Goal: Contribute content: Add original content to the website for others to see

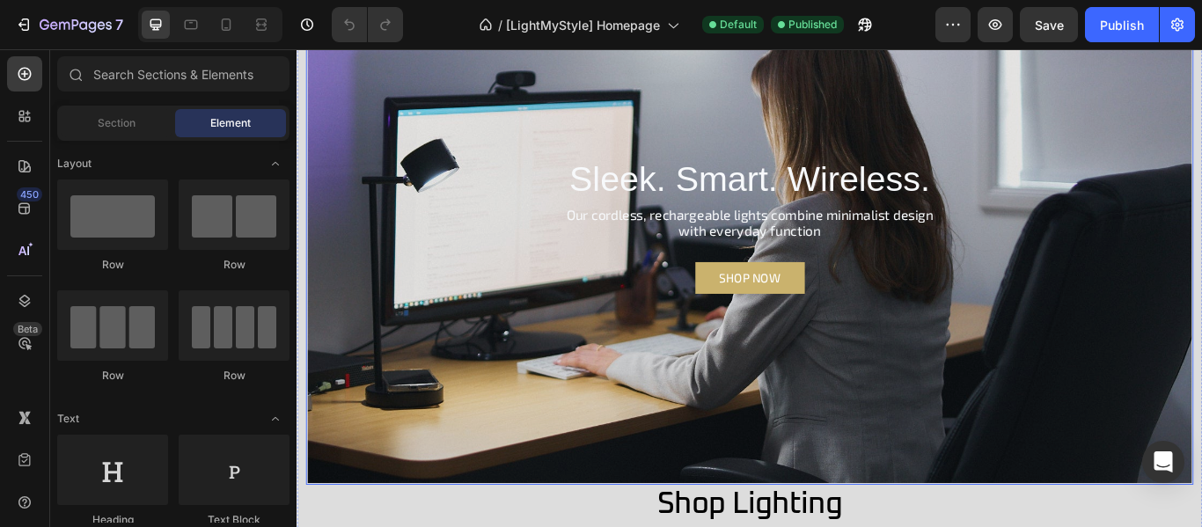
scroll to position [176, 0]
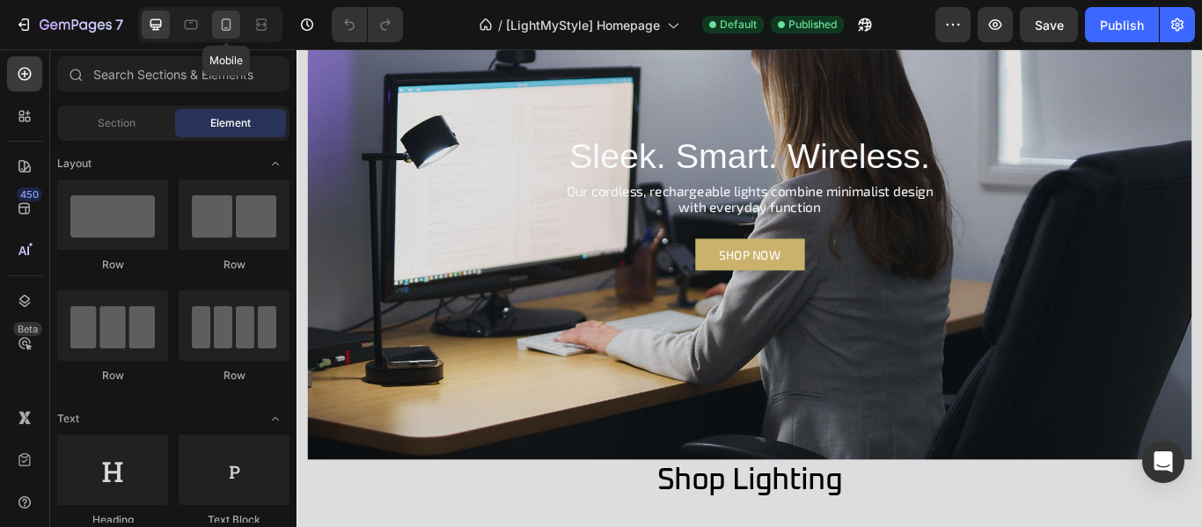
click at [227, 30] on icon at bounding box center [227, 24] width 10 height 12
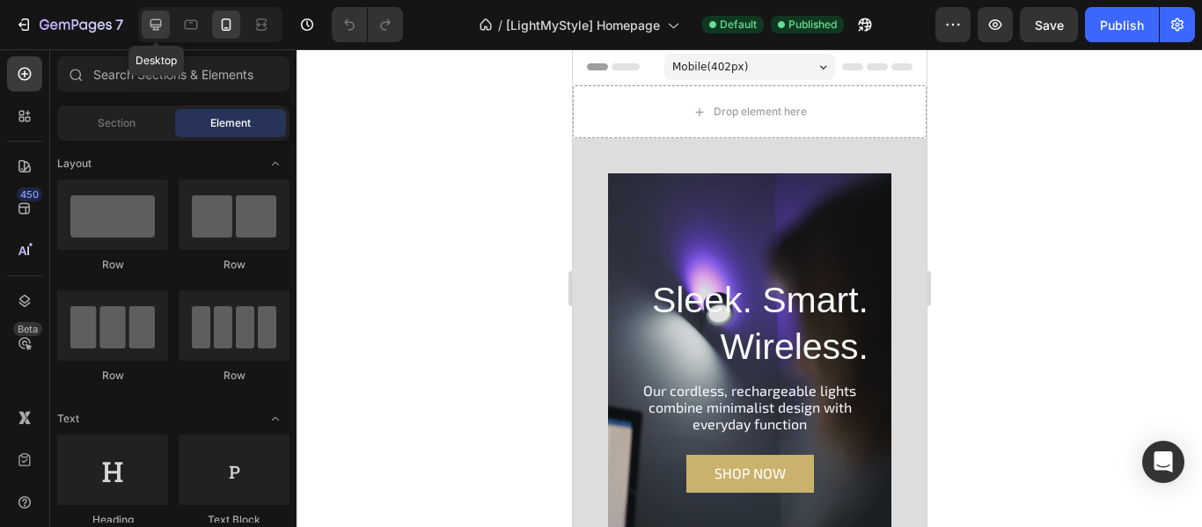
click at [156, 26] on icon at bounding box center [156, 24] width 11 height 11
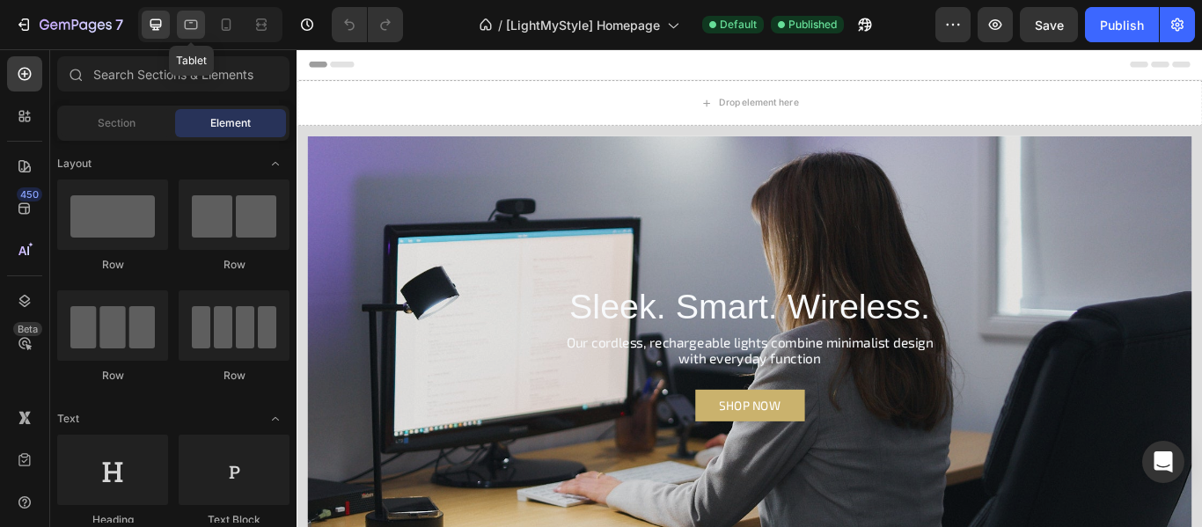
click at [192, 27] on icon at bounding box center [191, 25] width 18 height 18
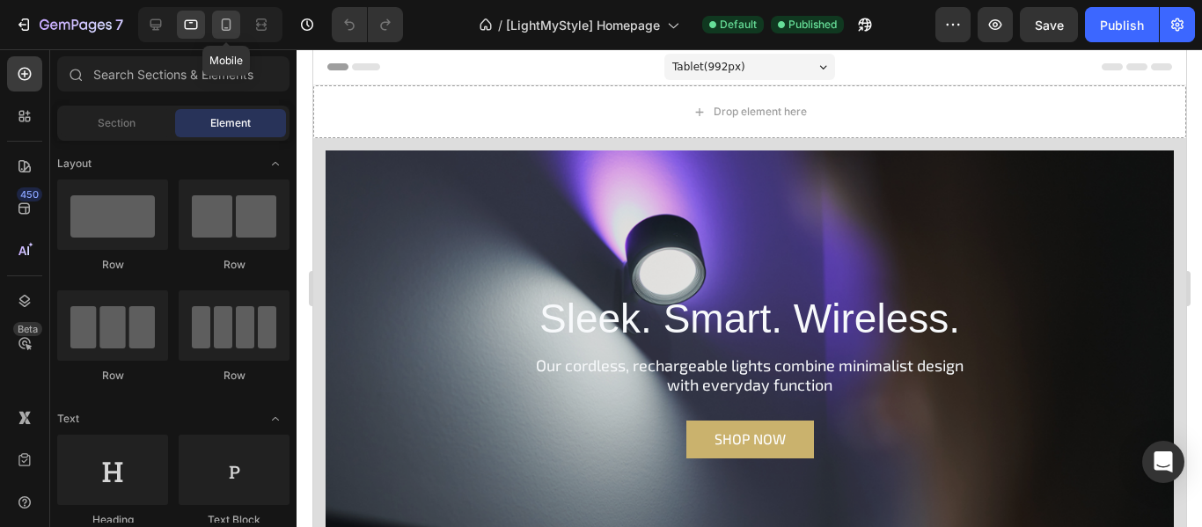
click at [223, 24] on icon at bounding box center [227, 24] width 10 height 12
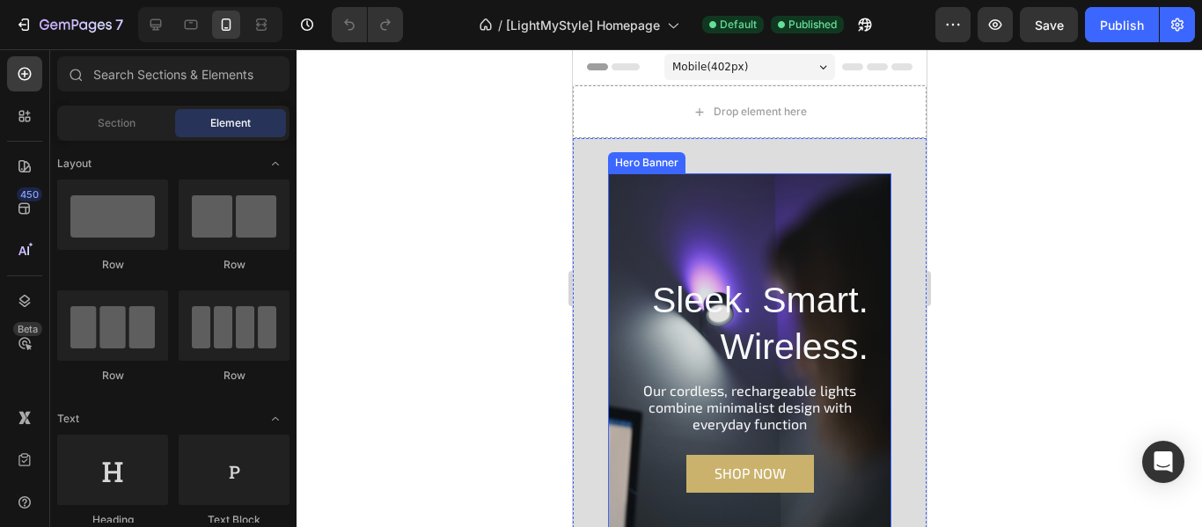
click at [708, 217] on div "Overlay" at bounding box center [748, 369] width 283 height 393
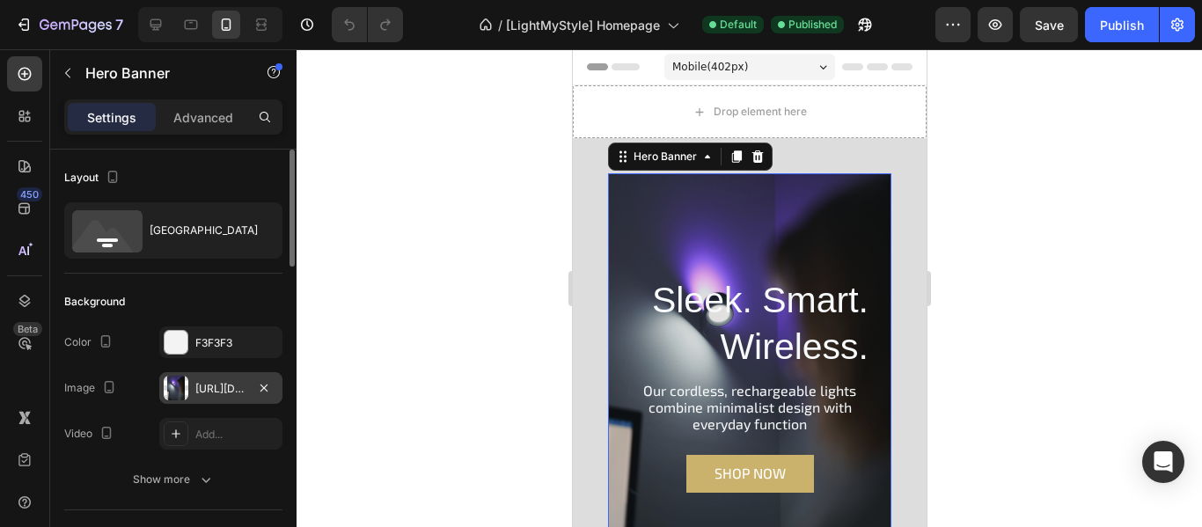
click at [206, 393] on div "[URL][DOMAIN_NAME]" at bounding box center [220, 389] width 51 height 16
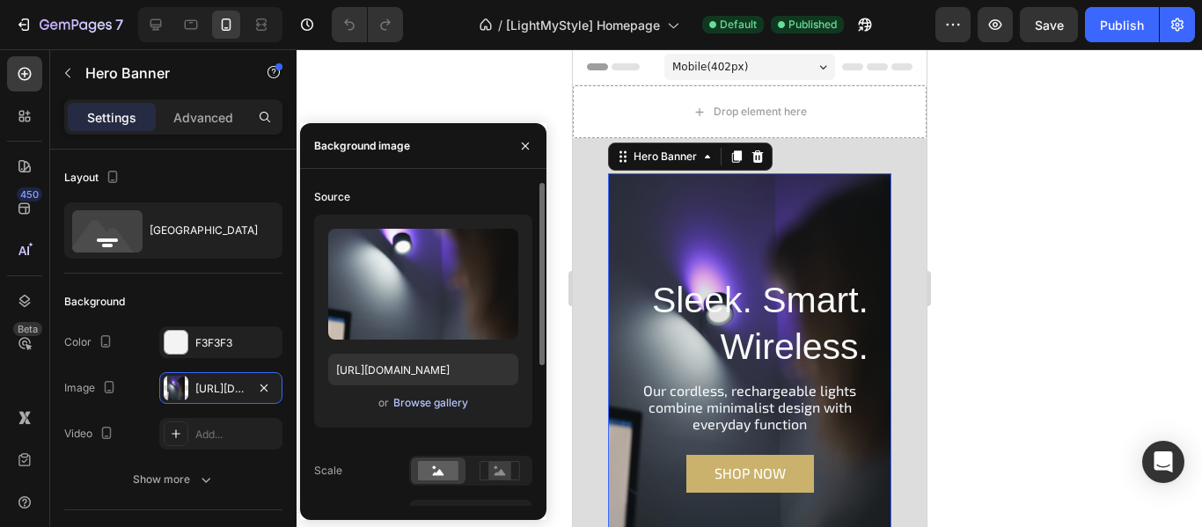
click at [402, 401] on div "Browse gallery" at bounding box center [430, 403] width 75 height 16
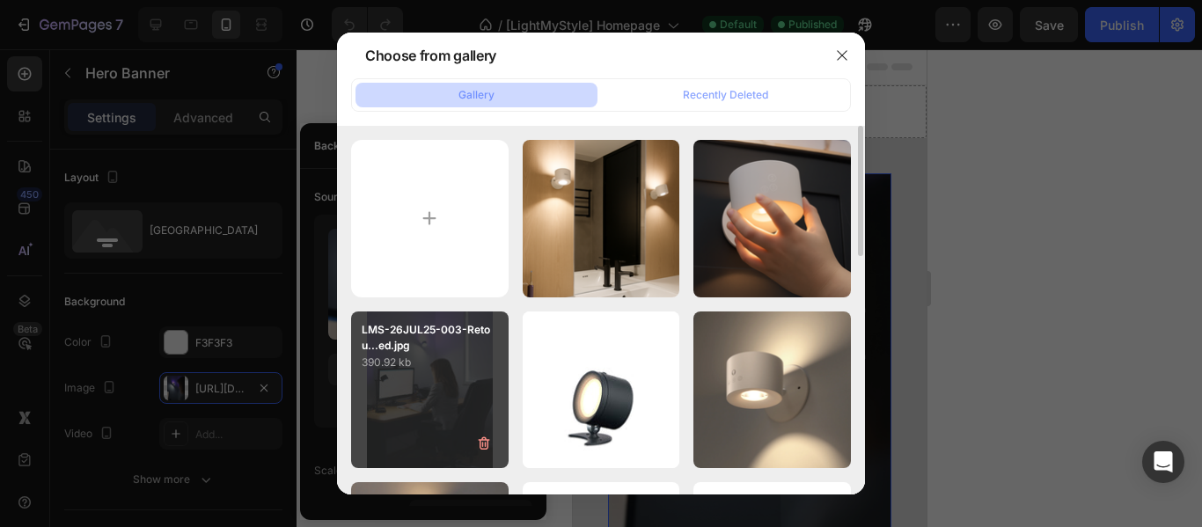
click at [452, 403] on div "LMS-26JUL25-003-Retou...ed.jpg 390.92 kb" at bounding box center [430, 391] width 158 height 158
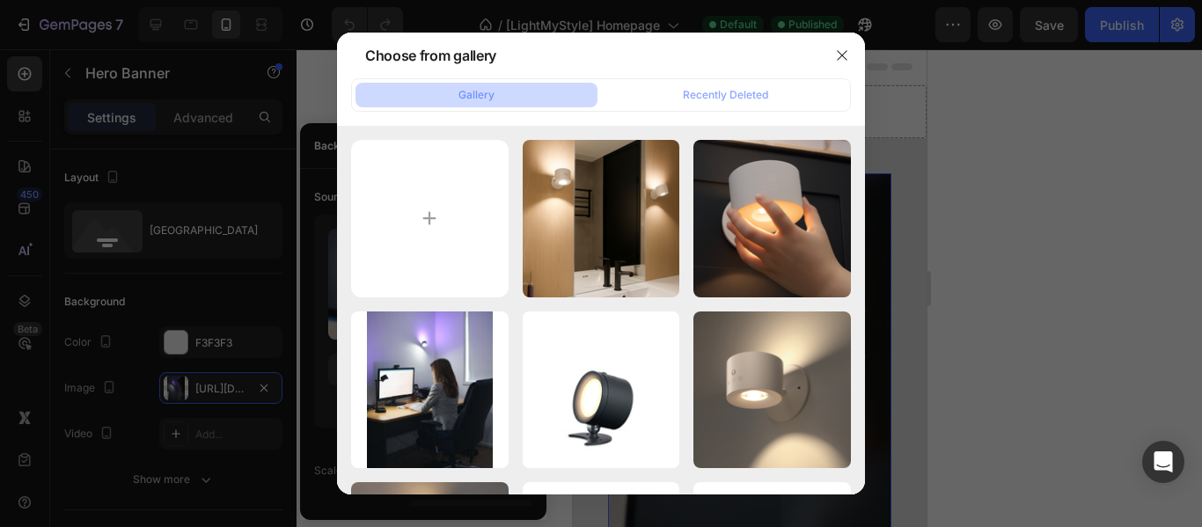
type input "https://cdn.shopify.com/s/files/1/0577/8174/7802/files/gempages_575949357308707…"
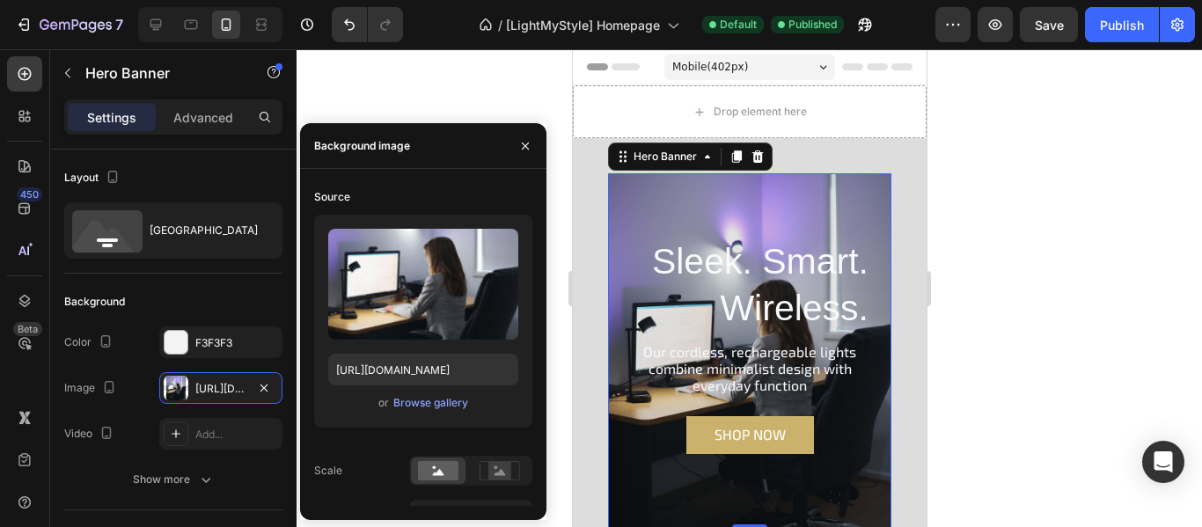
click at [1062, 318] on div at bounding box center [750, 288] width 906 height 478
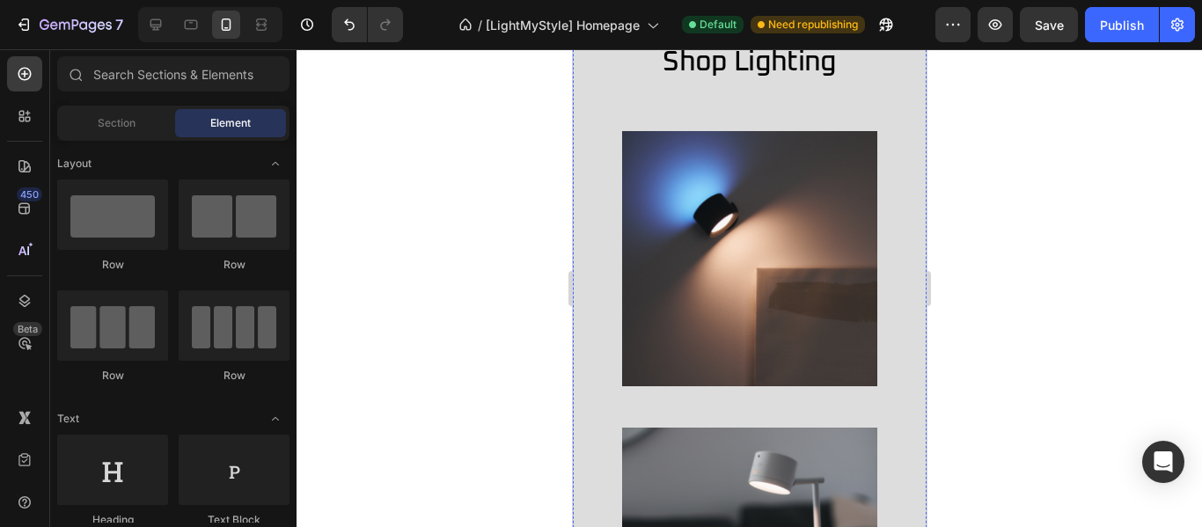
scroll to position [616, 0]
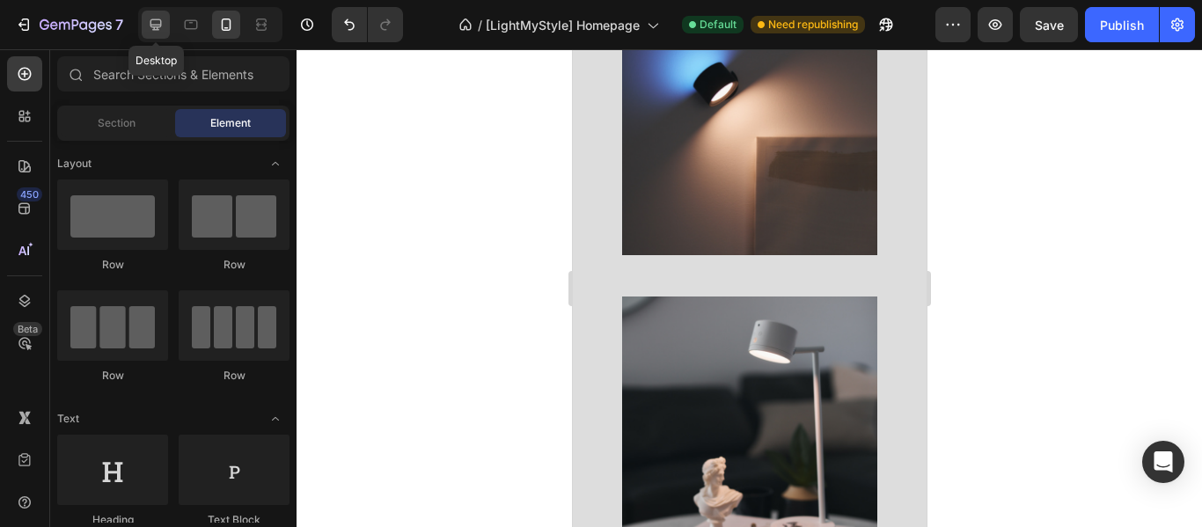
click at [160, 22] on icon at bounding box center [156, 25] width 18 height 18
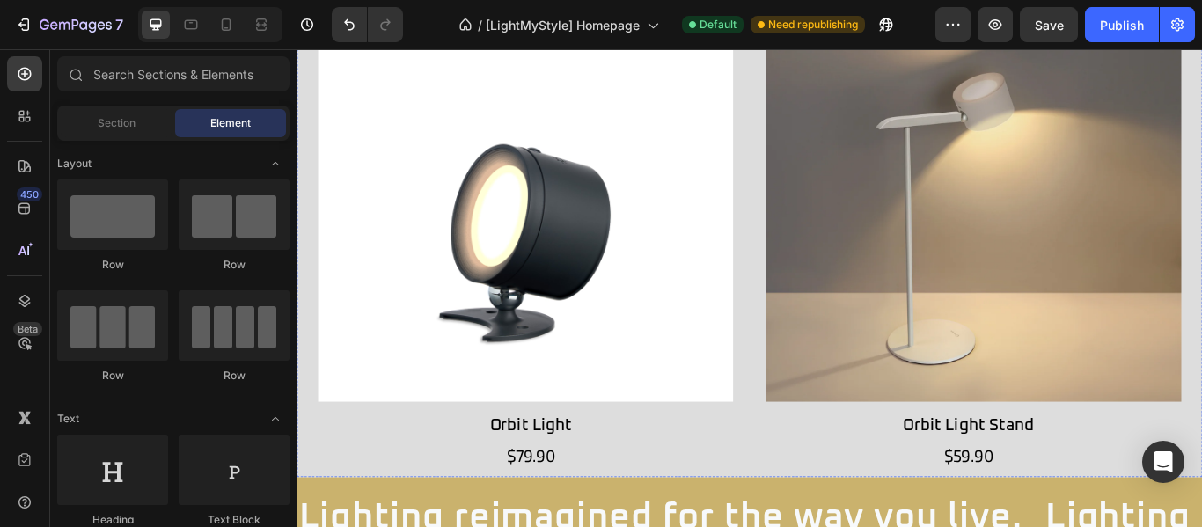
scroll to position [880, 0]
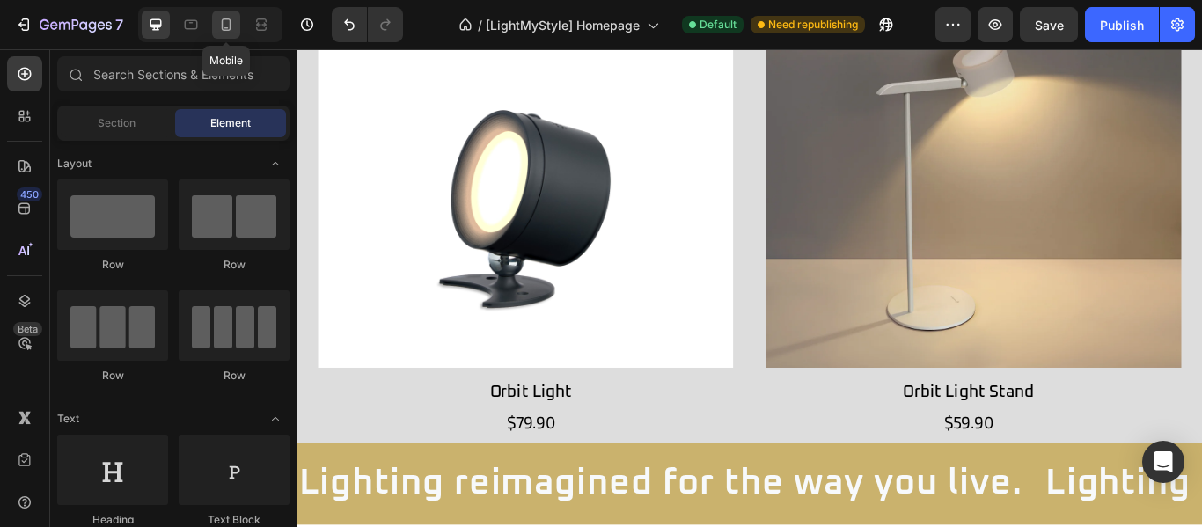
click at [224, 26] on icon at bounding box center [226, 25] width 18 height 18
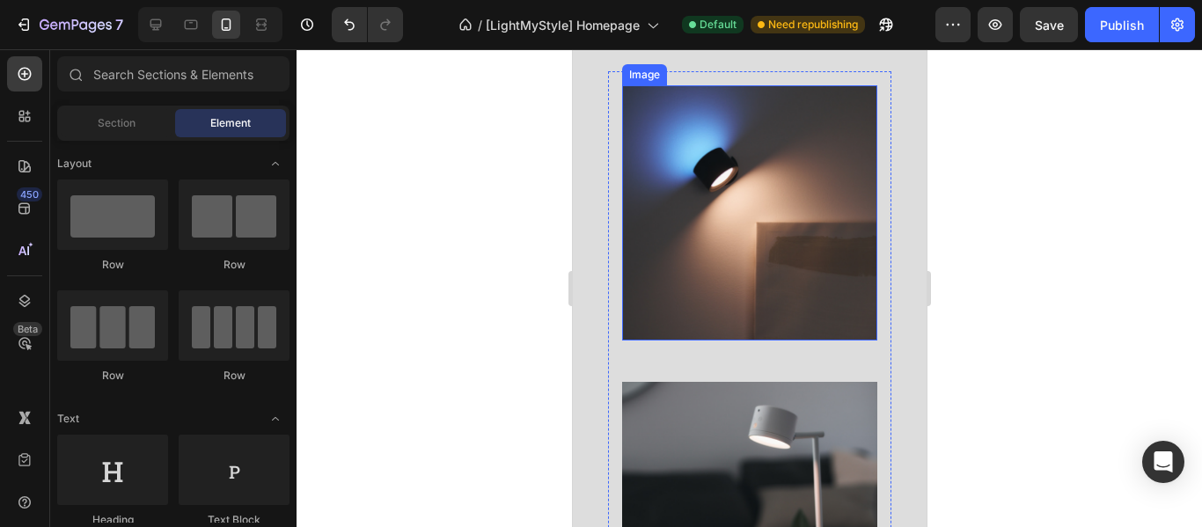
scroll to position [587, 0]
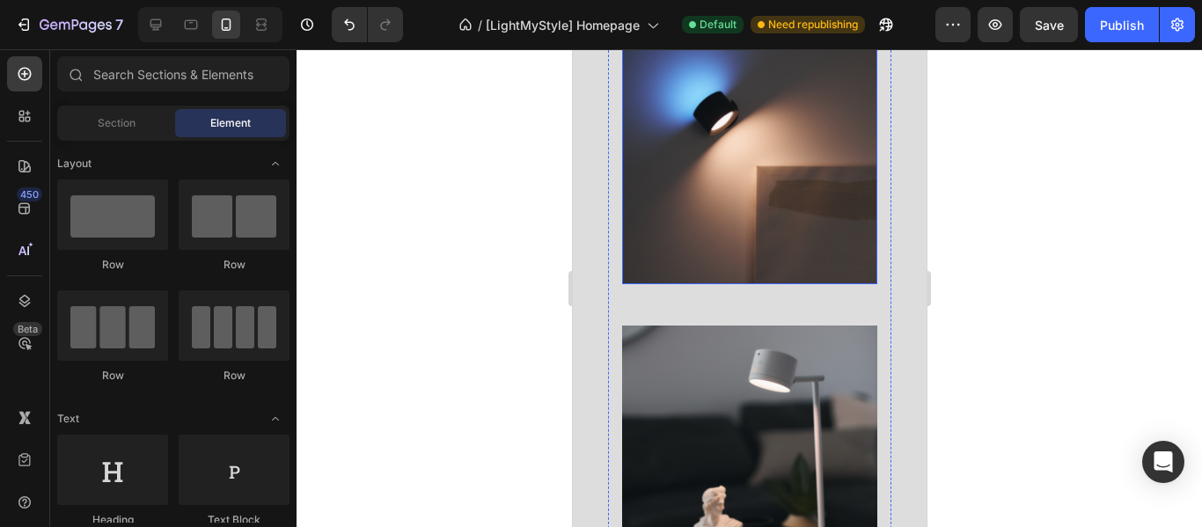
click at [756, 174] on img at bounding box center [748, 156] width 255 height 255
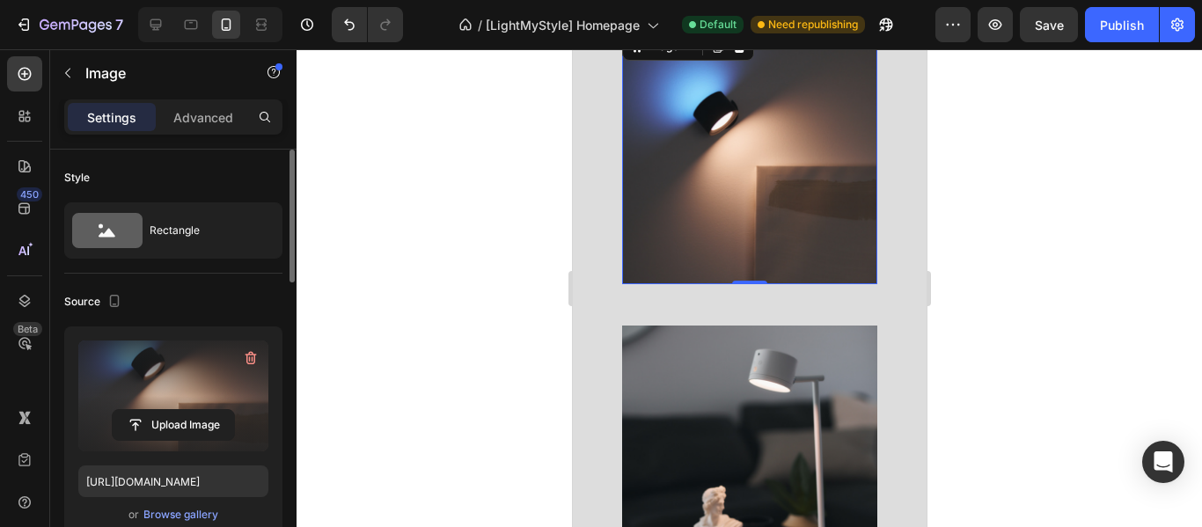
scroll to position [176, 0]
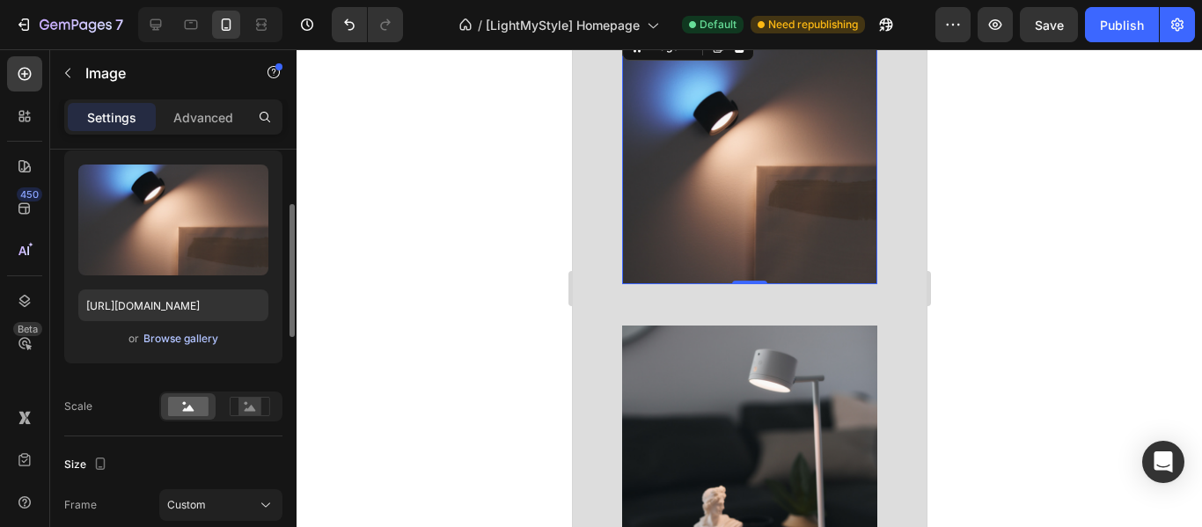
click at [179, 343] on div "Browse gallery" at bounding box center [180, 339] width 75 height 16
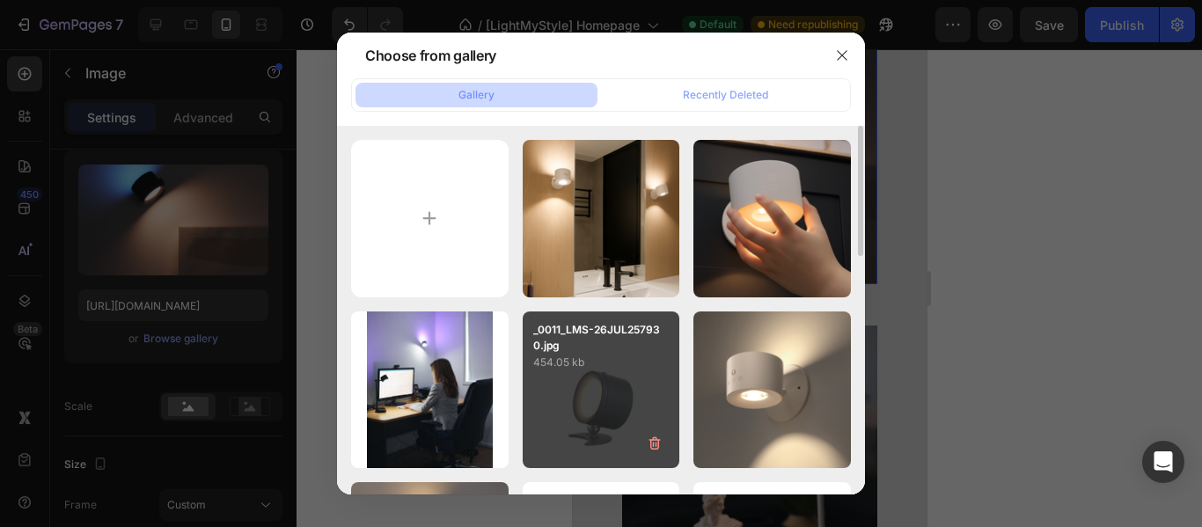
click at [605, 382] on div "_0011_LMS-26JUL257930.jpg 454.05 kb" at bounding box center [602, 391] width 158 height 158
type input "https://cdn.shopify.com/s/files/1/0577/8174/7802/files/gempages_575949357308707…"
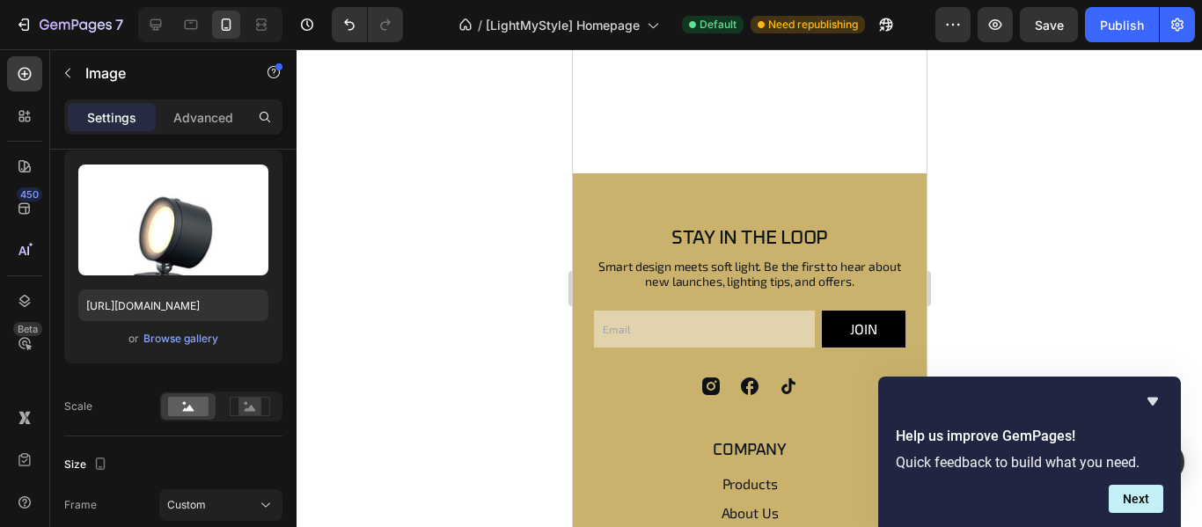
scroll to position [4634, 0]
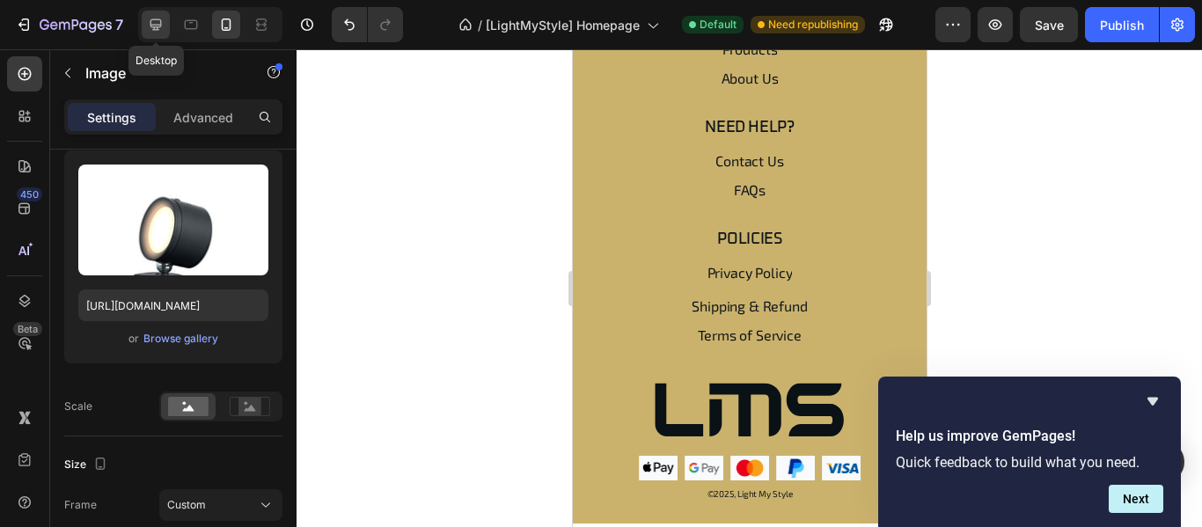
click at [161, 26] on icon at bounding box center [156, 24] width 11 height 11
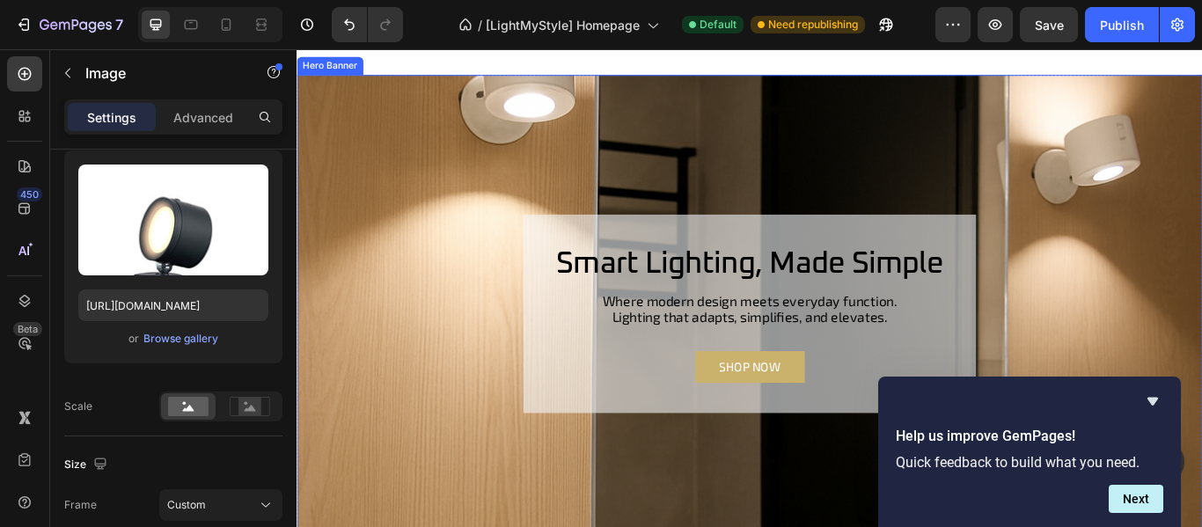
scroll to position [3959, 0]
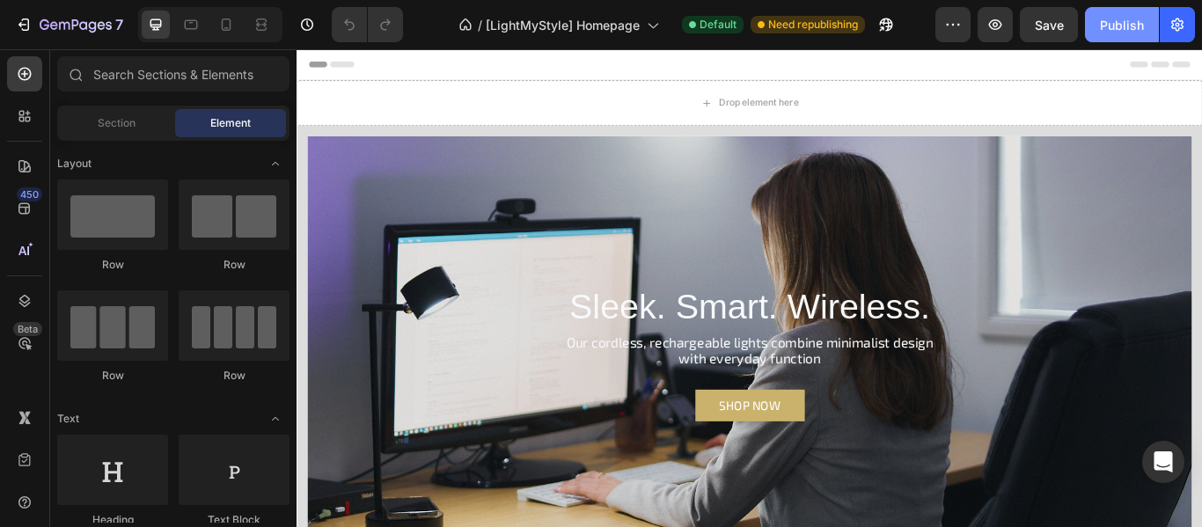
click at [1132, 33] on div "Publish" at bounding box center [1122, 25] width 44 height 18
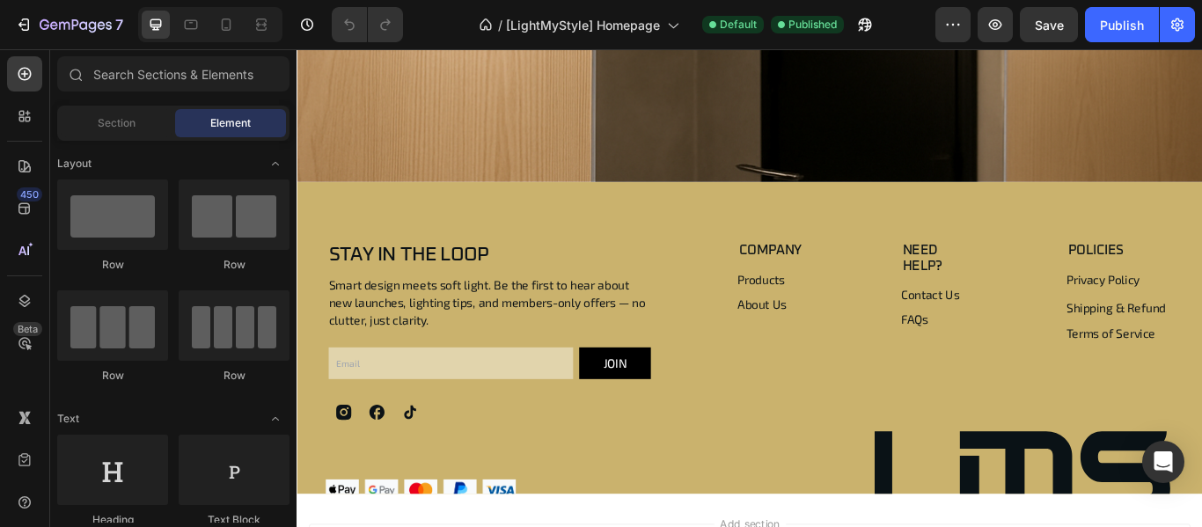
scroll to position [3697, 0]
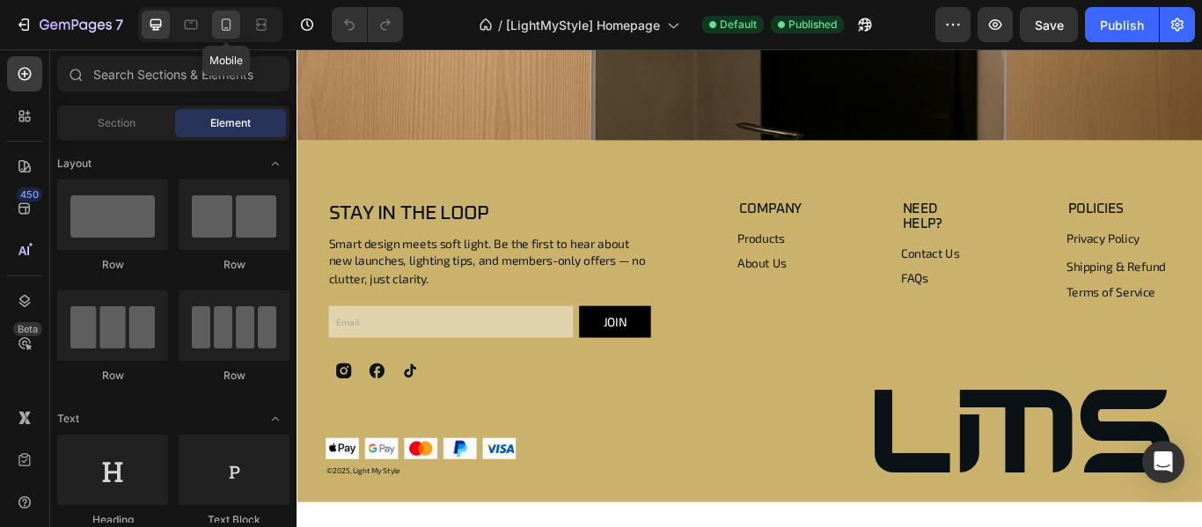
click at [227, 28] on icon at bounding box center [226, 28] width 4 height 2
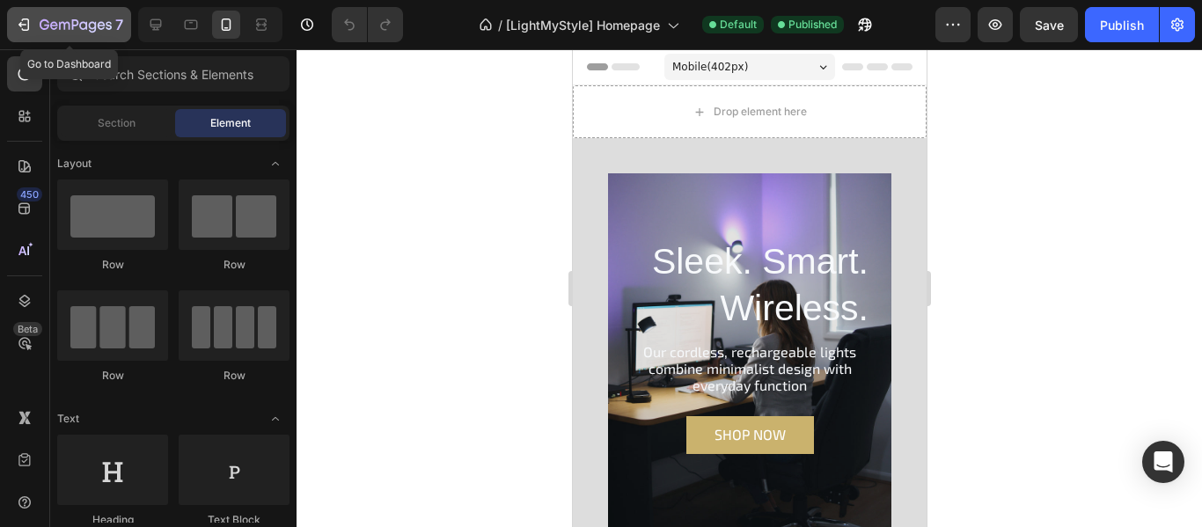
click at [62, 25] on icon "button" at bounding box center [76, 25] width 72 height 15
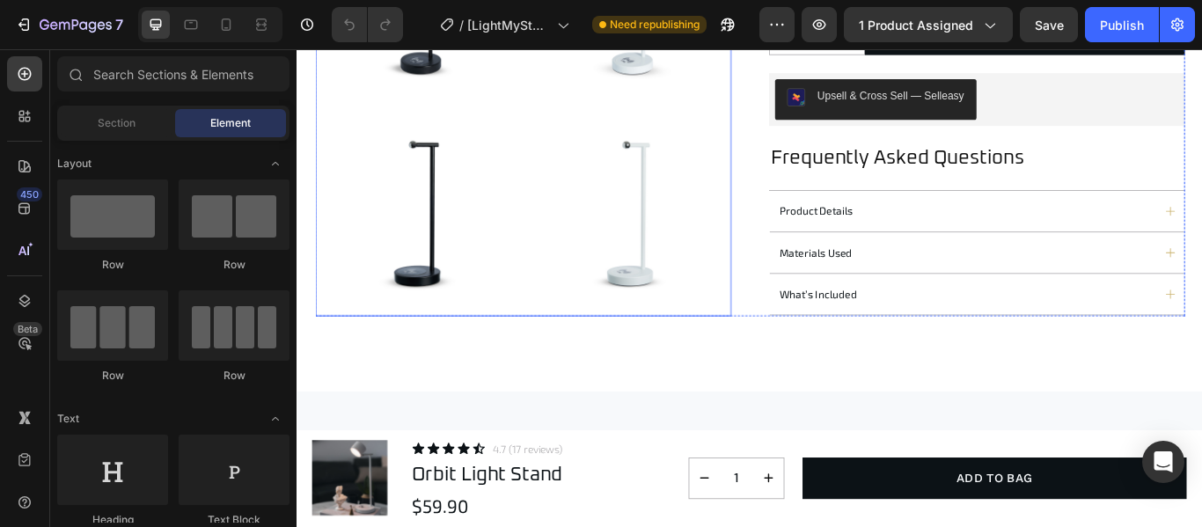
scroll to position [1496, 0]
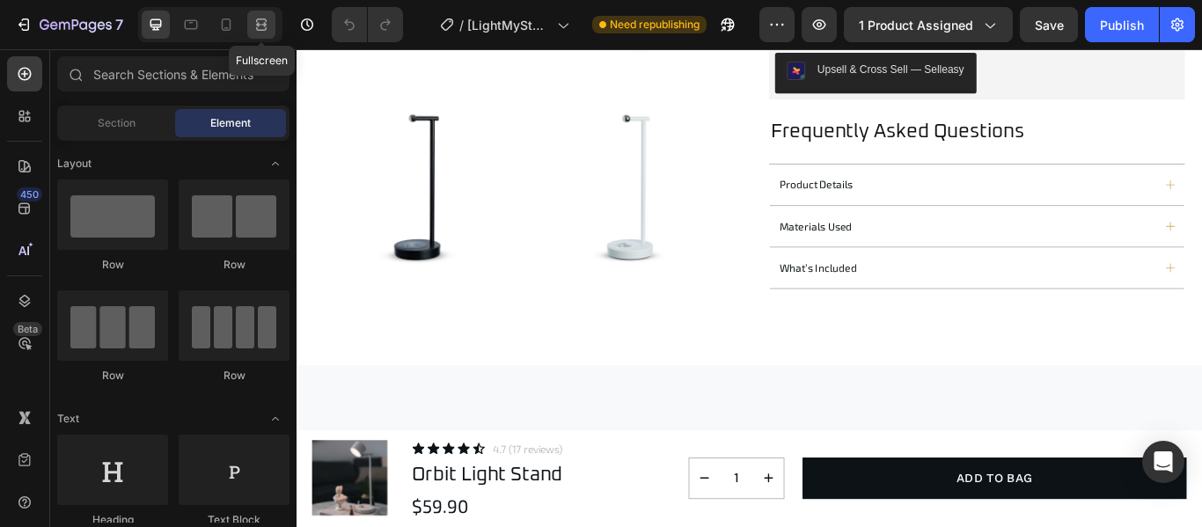
click at [257, 22] on icon at bounding box center [261, 20] width 11 height 4
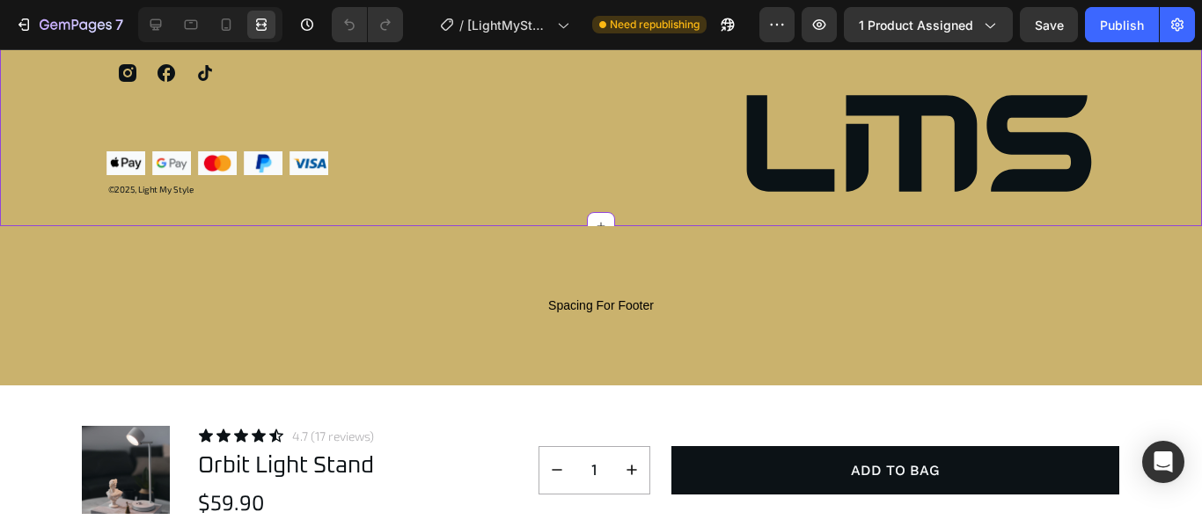
scroll to position [6055, 0]
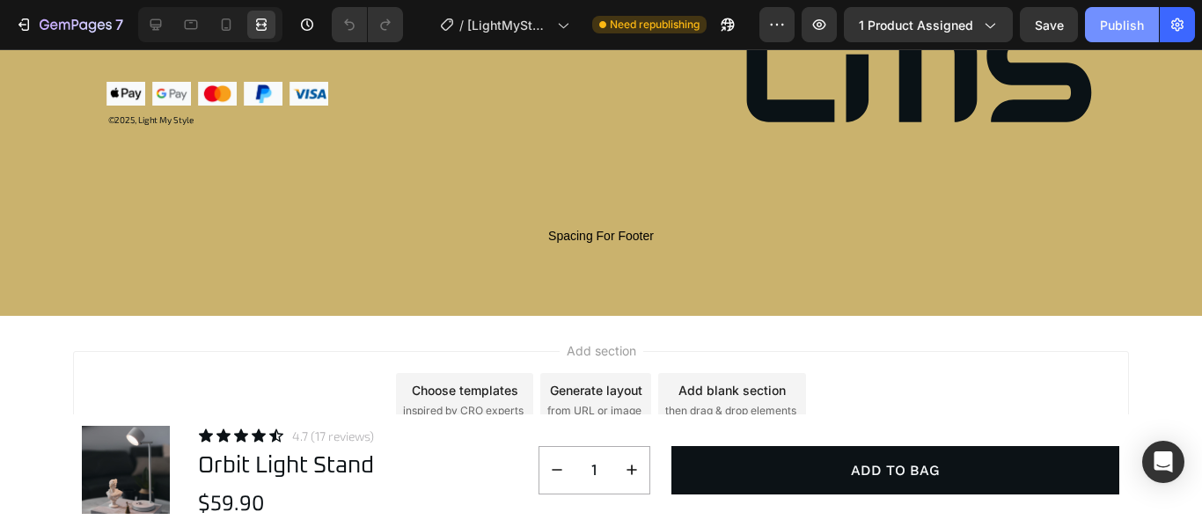
click at [1126, 18] on div "Publish" at bounding box center [1122, 25] width 44 height 18
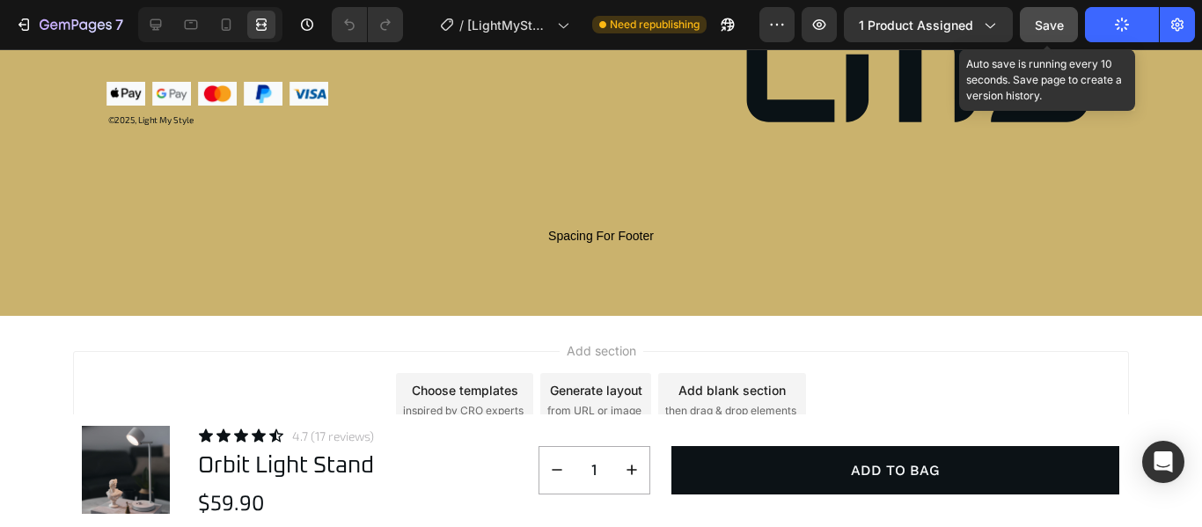
click at [1053, 31] on span "Save" at bounding box center [1049, 25] width 29 height 15
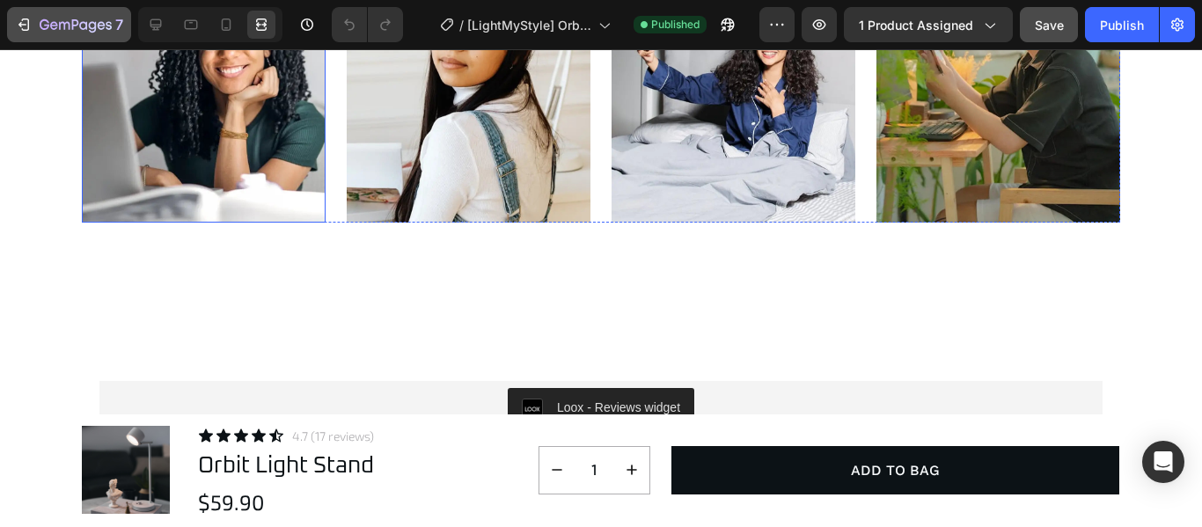
scroll to position [5175, 0]
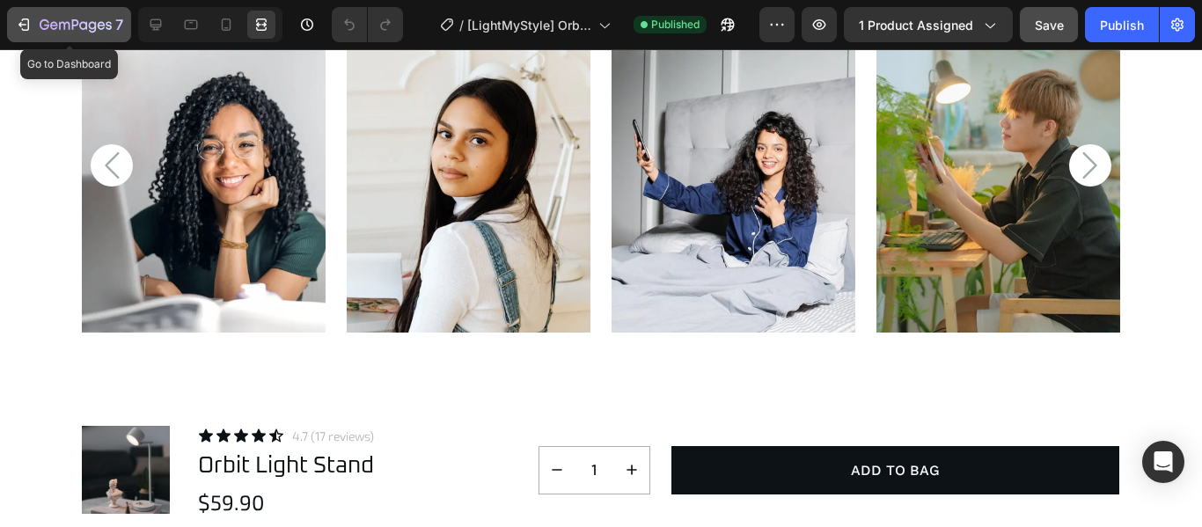
click at [84, 26] on icon "button" at bounding box center [76, 25] width 72 height 15
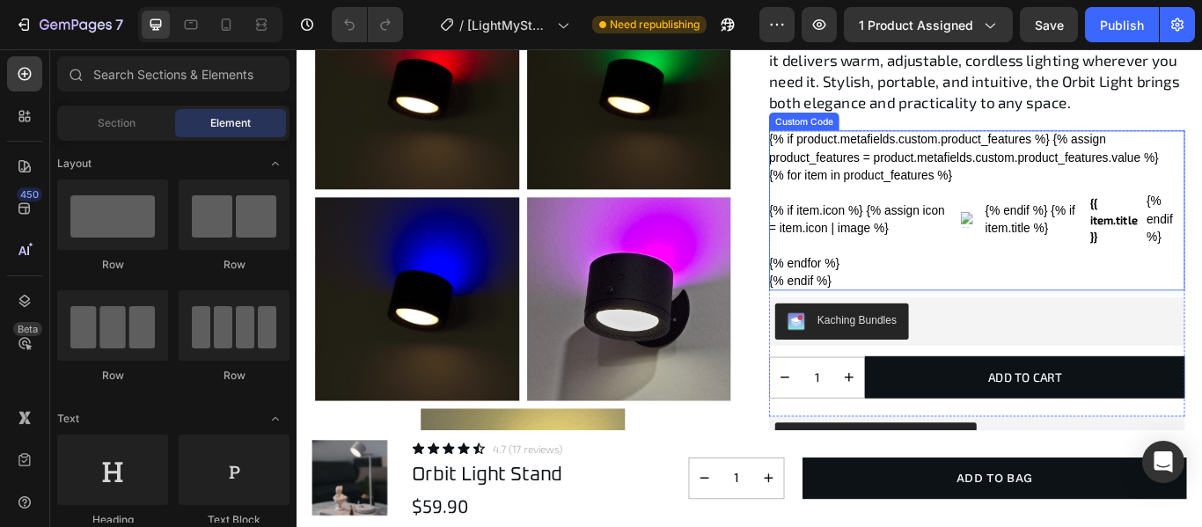
scroll to position [1584, 0]
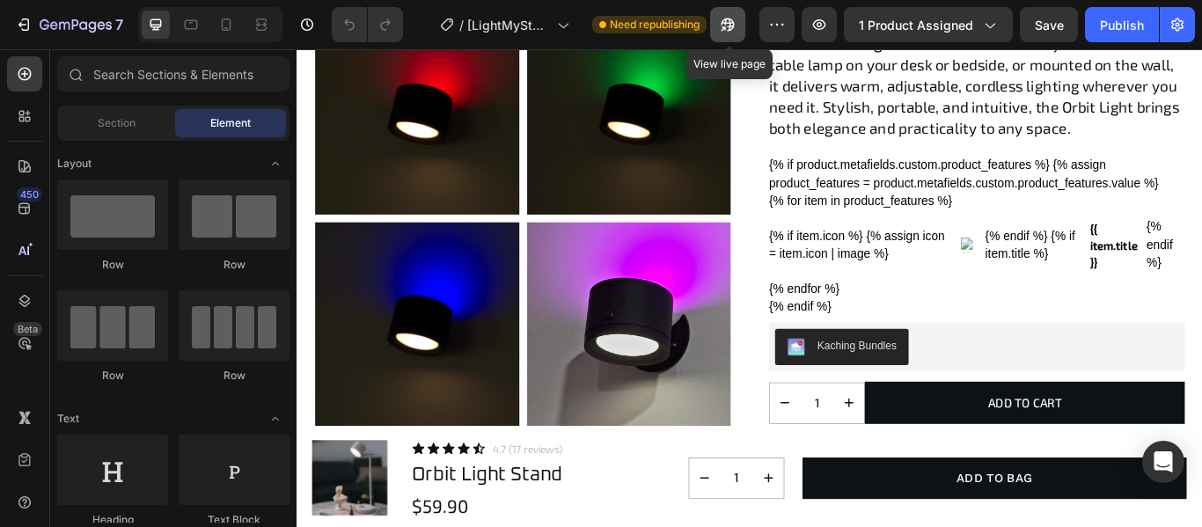
click at [728, 21] on icon "button" at bounding box center [728, 24] width 13 height 13
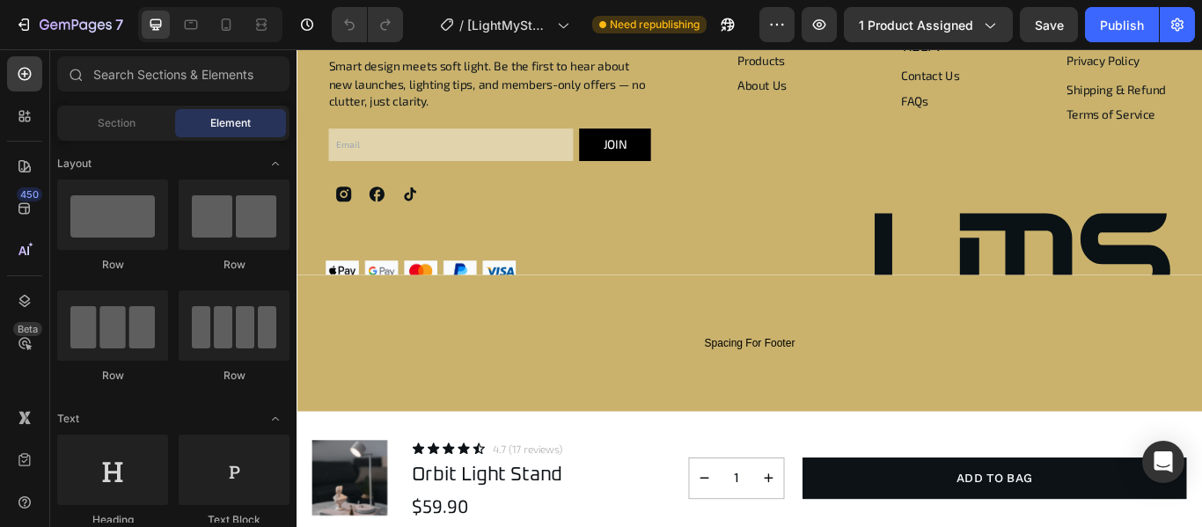
scroll to position [6165, 0]
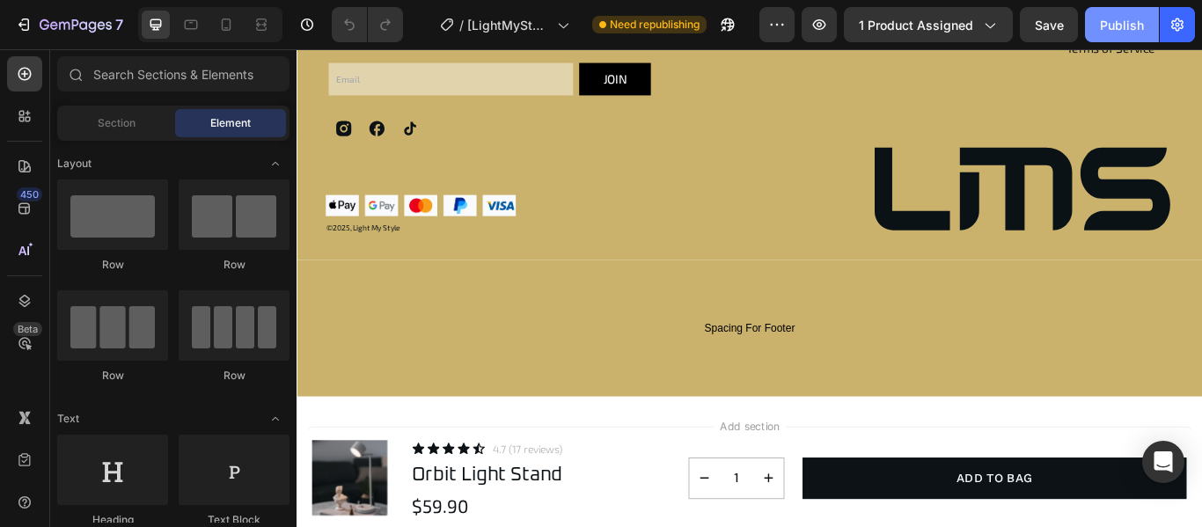
click at [1124, 13] on button "Publish" at bounding box center [1122, 24] width 74 height 35
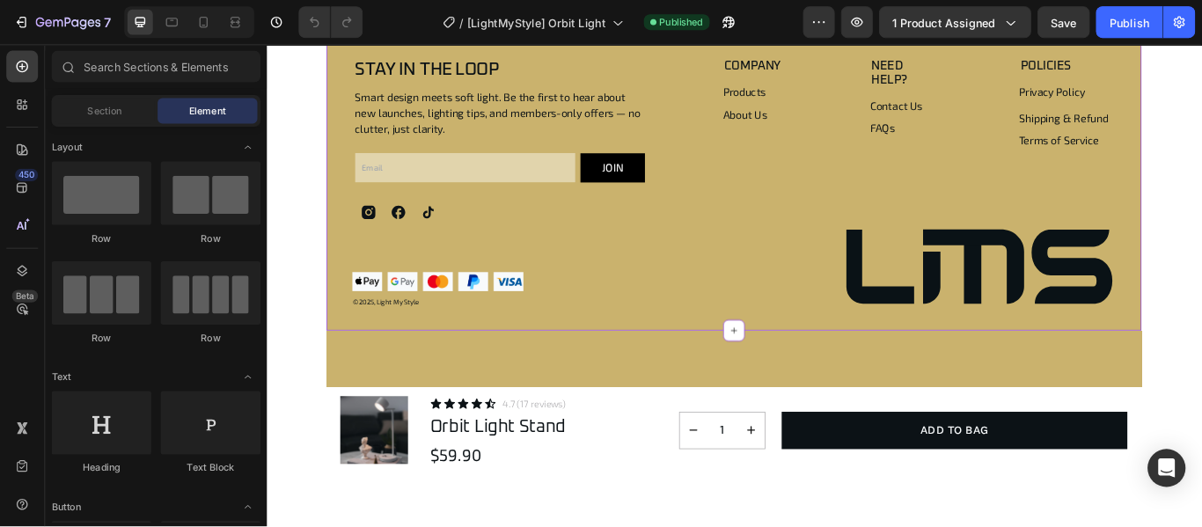
scroll to position [6040, 0]
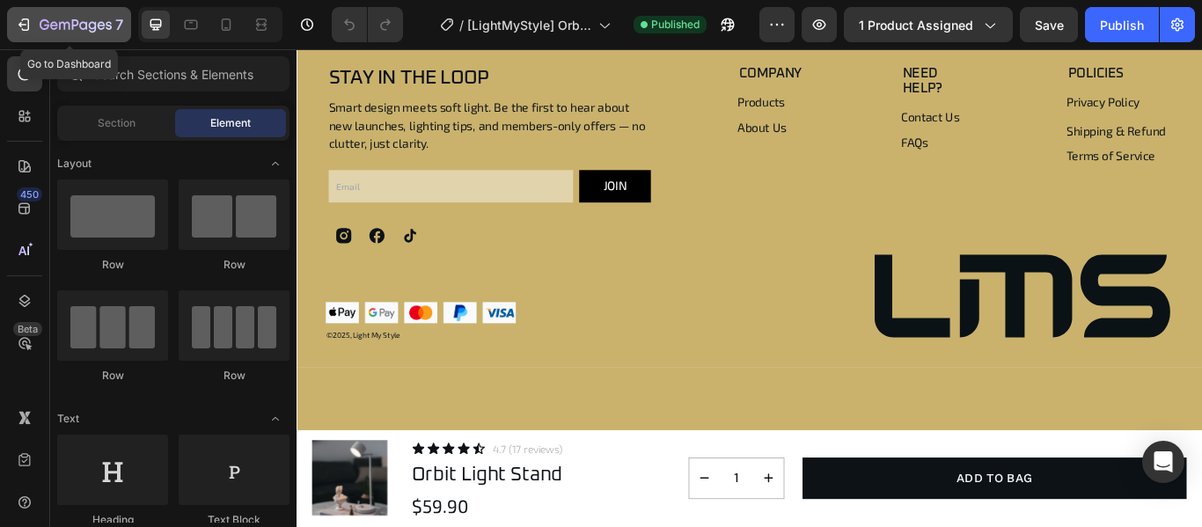
click at [56, 27] on icon "button" at bounding box center [54, 25] width 8 height 8
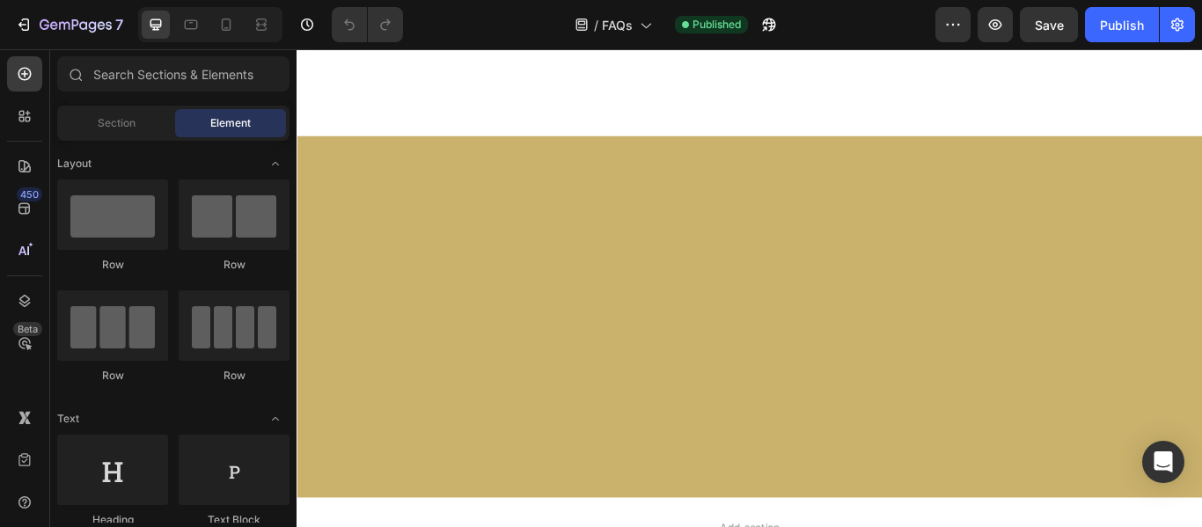
scroll to position [1934, 0]
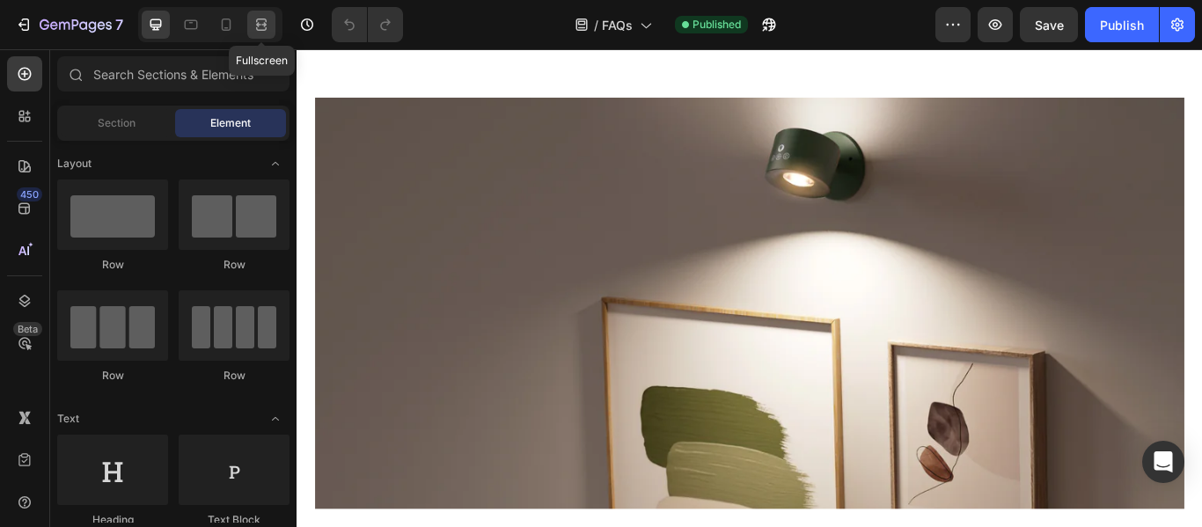
click at [261, 23] on icon at bounding box center [262, 25] width 18 height 18
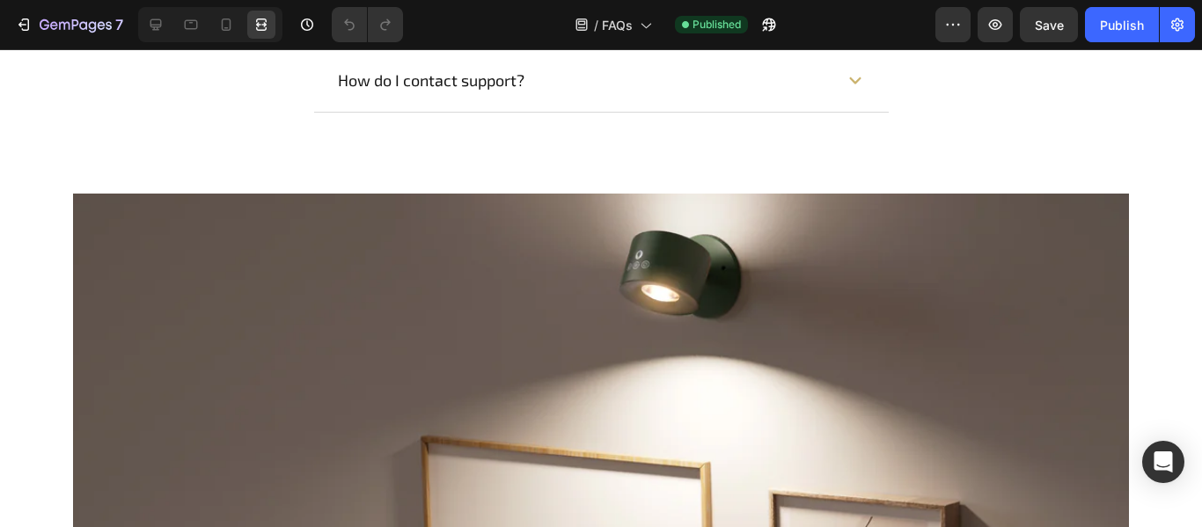
scroll to position [1758, 0]
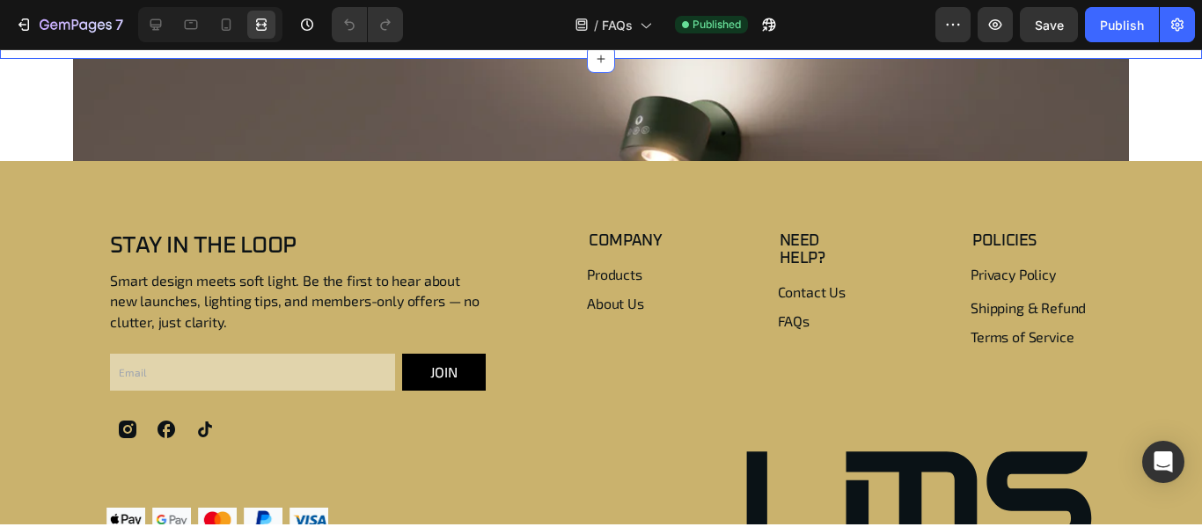
scroll to position [2189, 0]
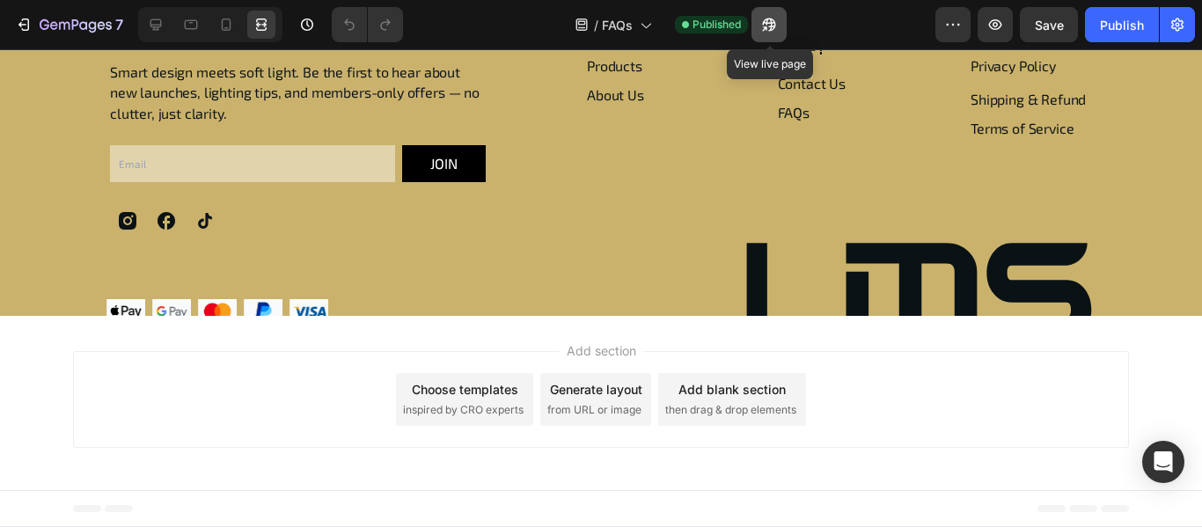
click at [775, 21] on icon "button" at bounding box center [769, 24] width 13 height 13
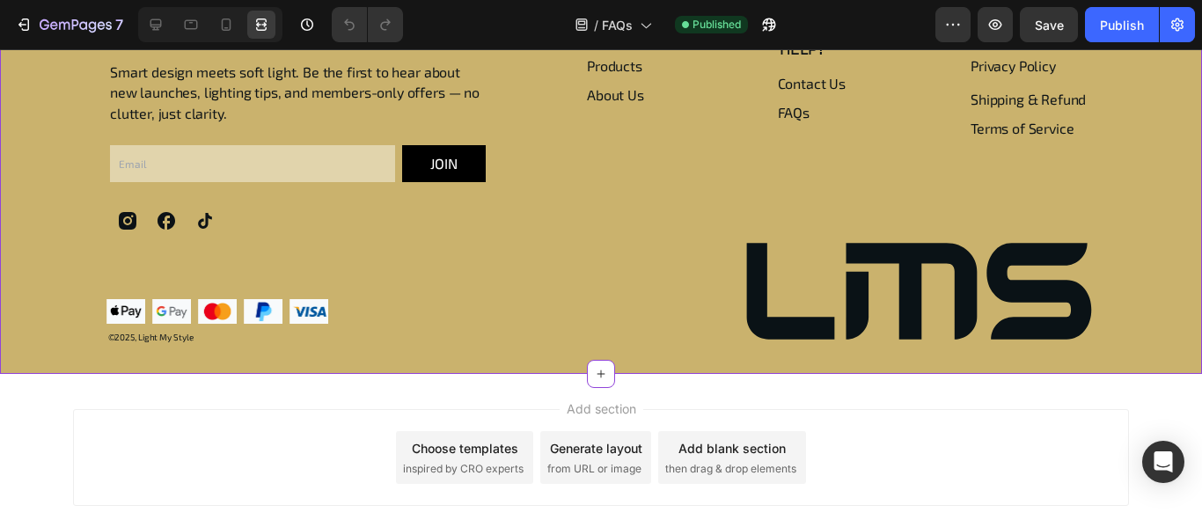
scroll to position [1837, 0]
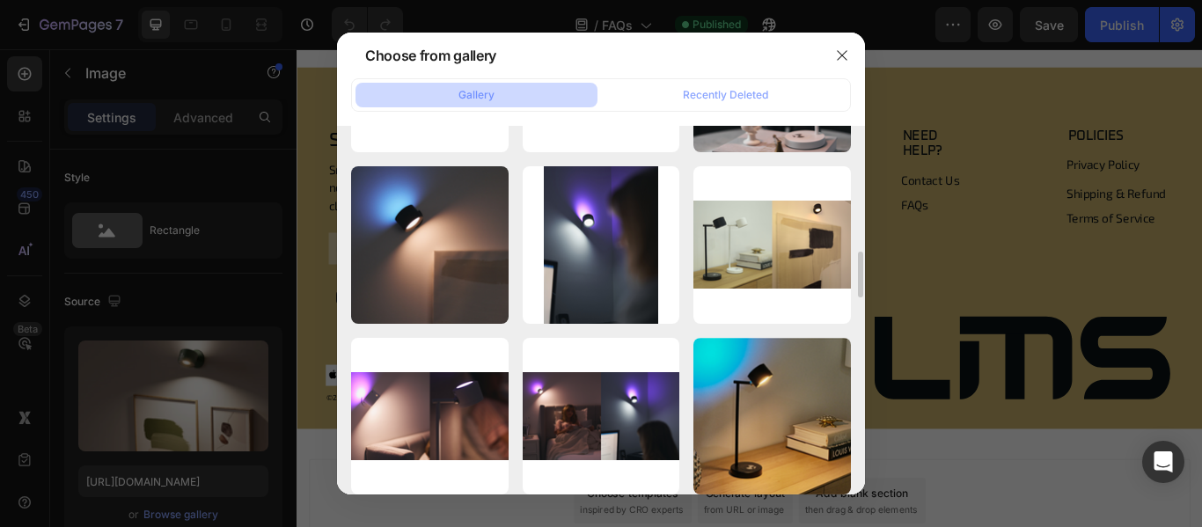
scroll to position [1090, 0]
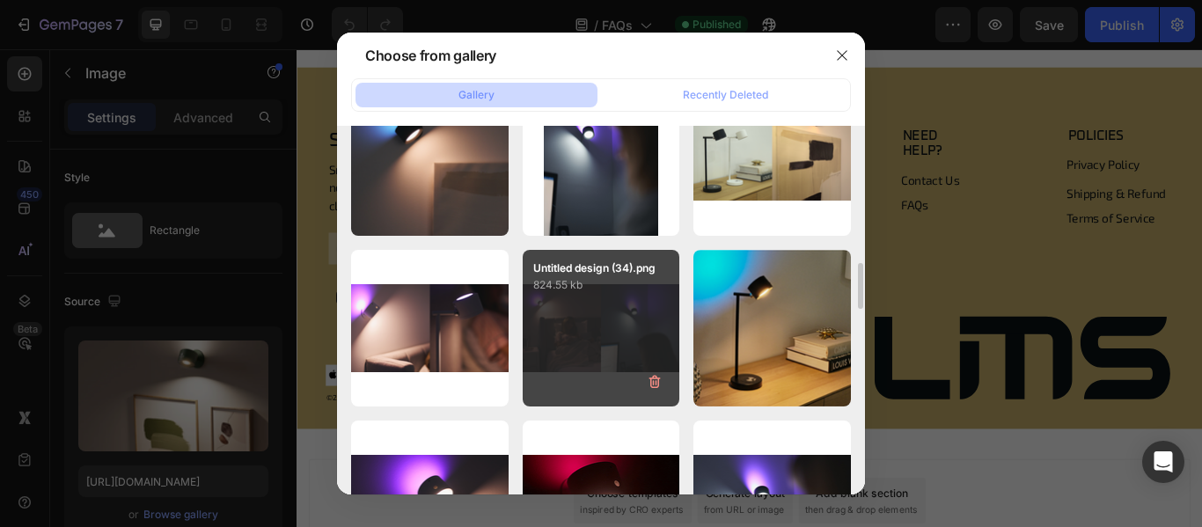
click at [597, 370] on div "Untitled design (34).png 824.55 kb" at bounding box center [602, 329] width 158 height 158
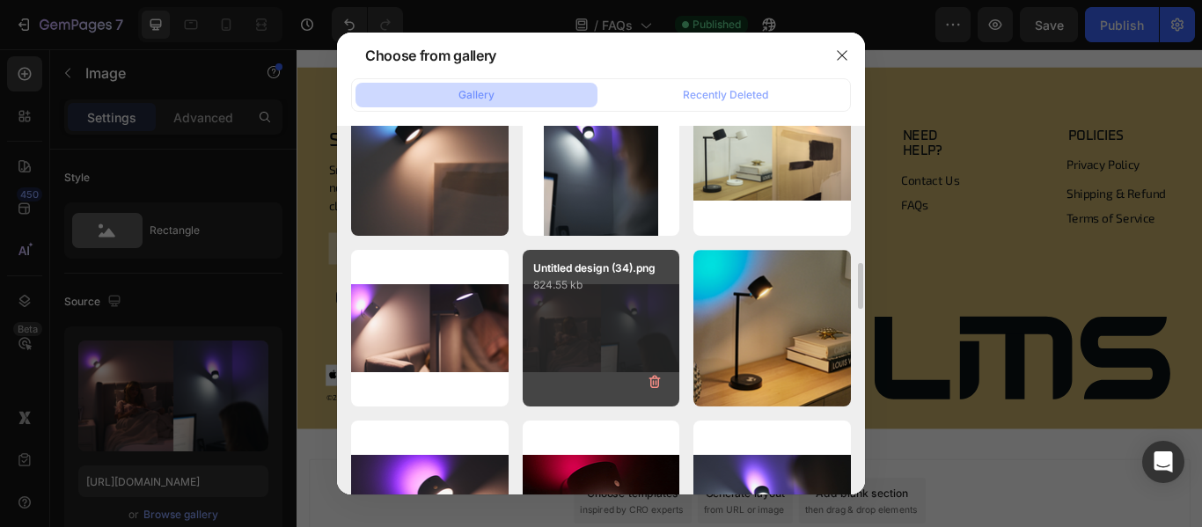
type input "[URL][DOMAIN_NAME]"
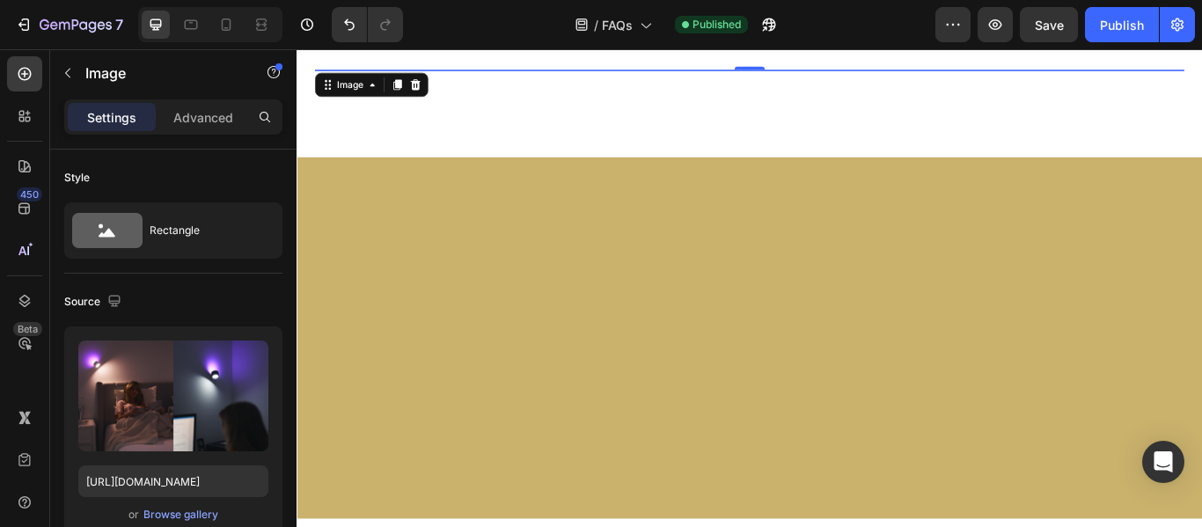
scroll to position [1983, 0]
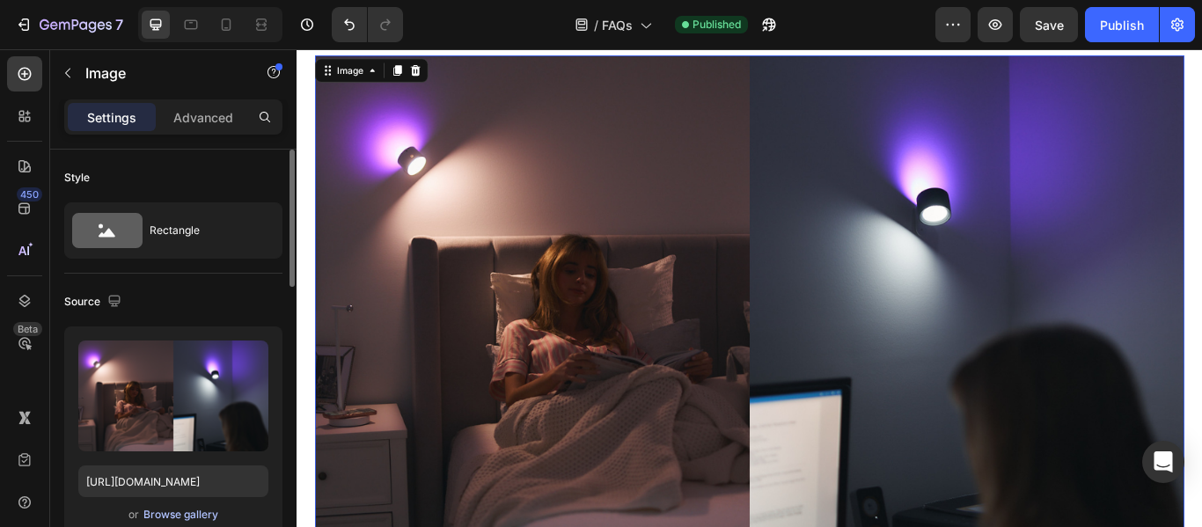
click at [174, 517] on div "Browse gallery" at bounding box center [180, 515] width 75 height 16
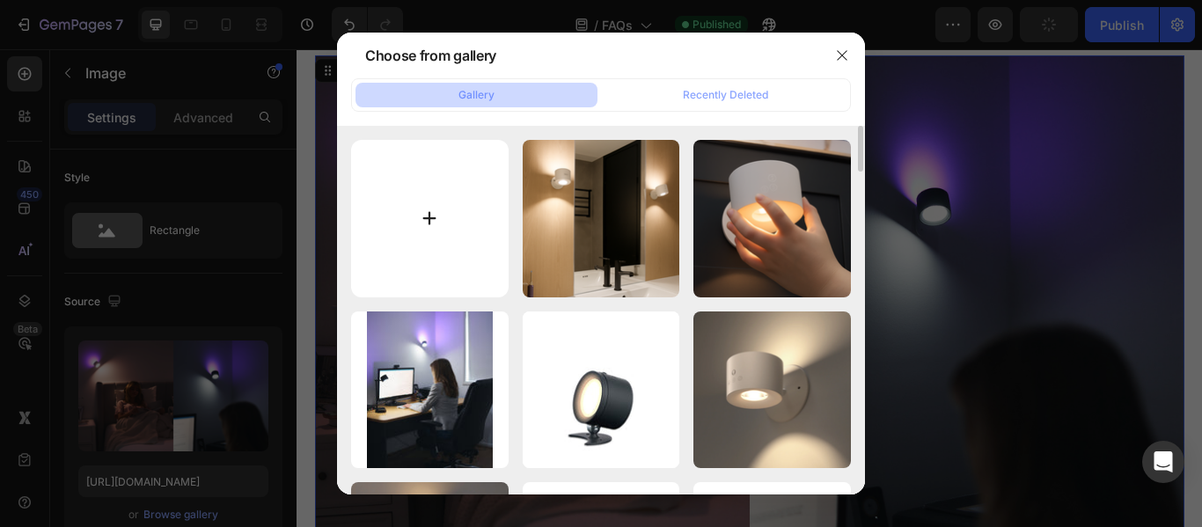
click at [435, 190] on input "file" at bounding box center [430, 219] width 158 height 158
type input "C:\fakepath\IMG_09275.png"
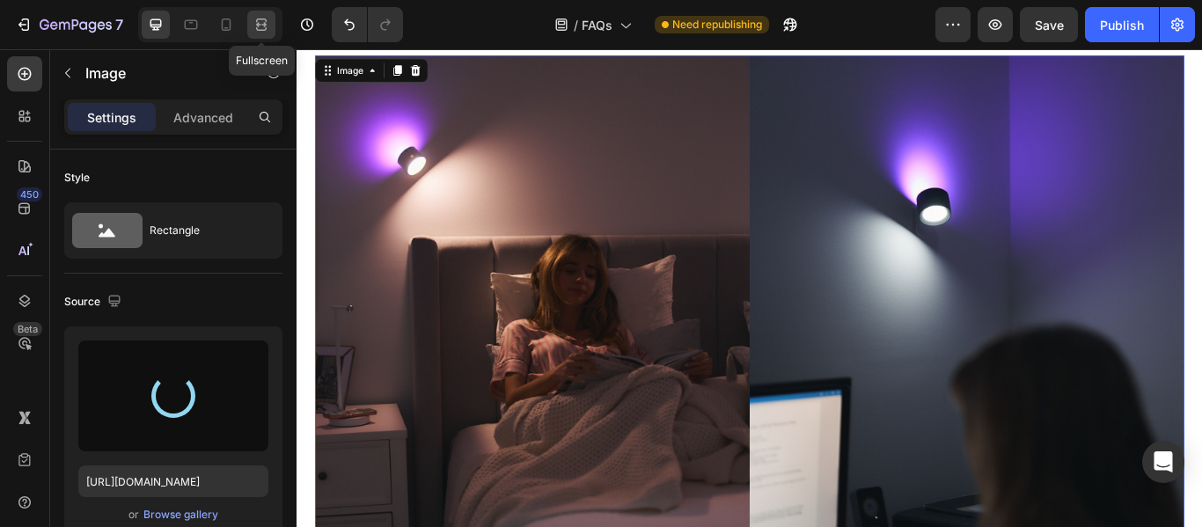
type input "[URL][DOMAIN_NAME]"
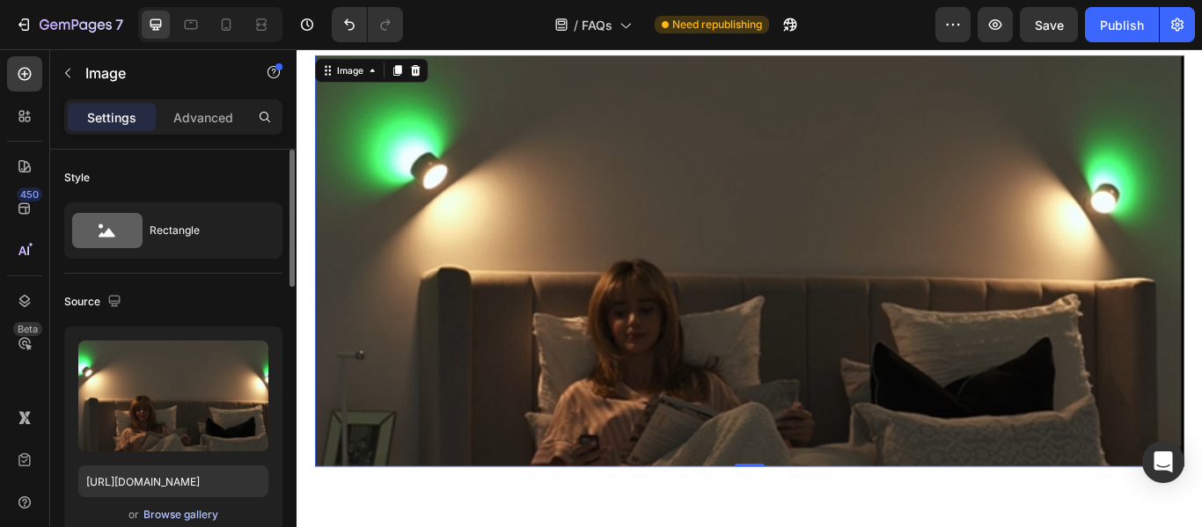
click at [195, 515] on div "Browse gallery" at bounding box center [180, 515] width 75 height 16
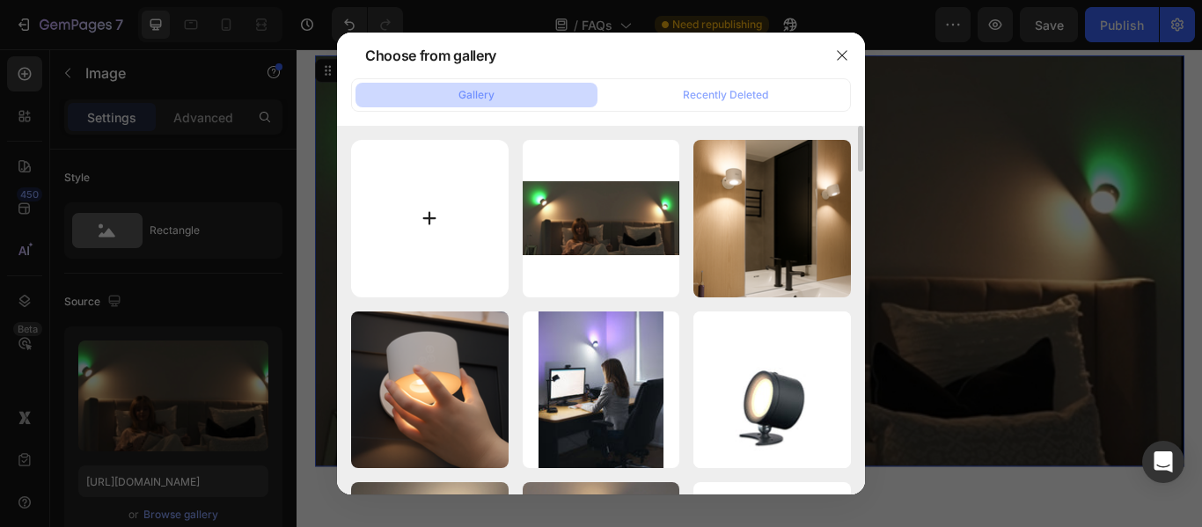
click at [441, 239] on input "file" at bounding box center [430, 219] width 158 height 158
type input "C:\fakepath\IMG_09275 (1).png"
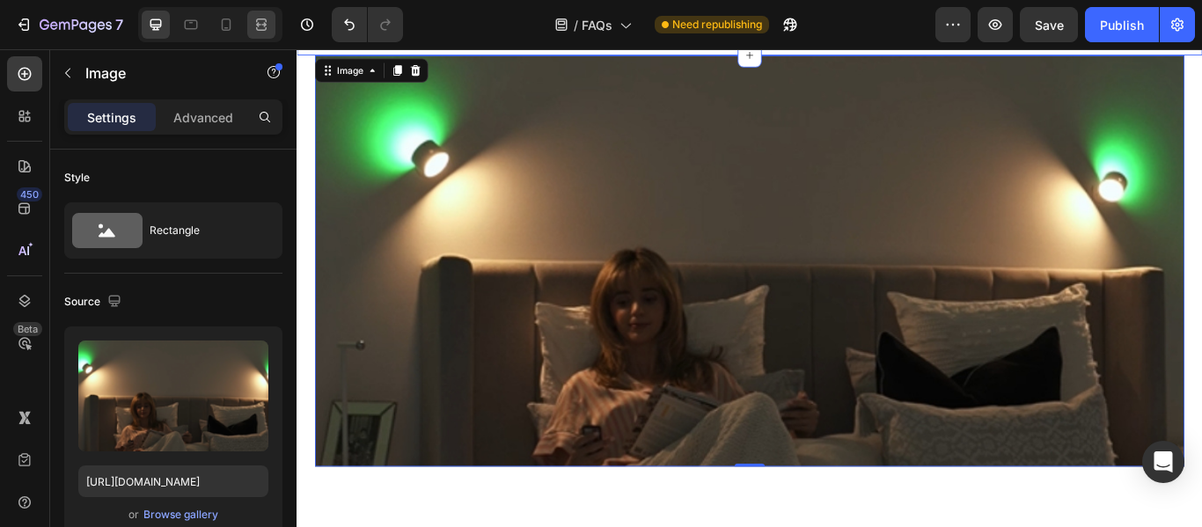
click at [258, 20] on icon at bounding box center [262, 25] width 18 height 18
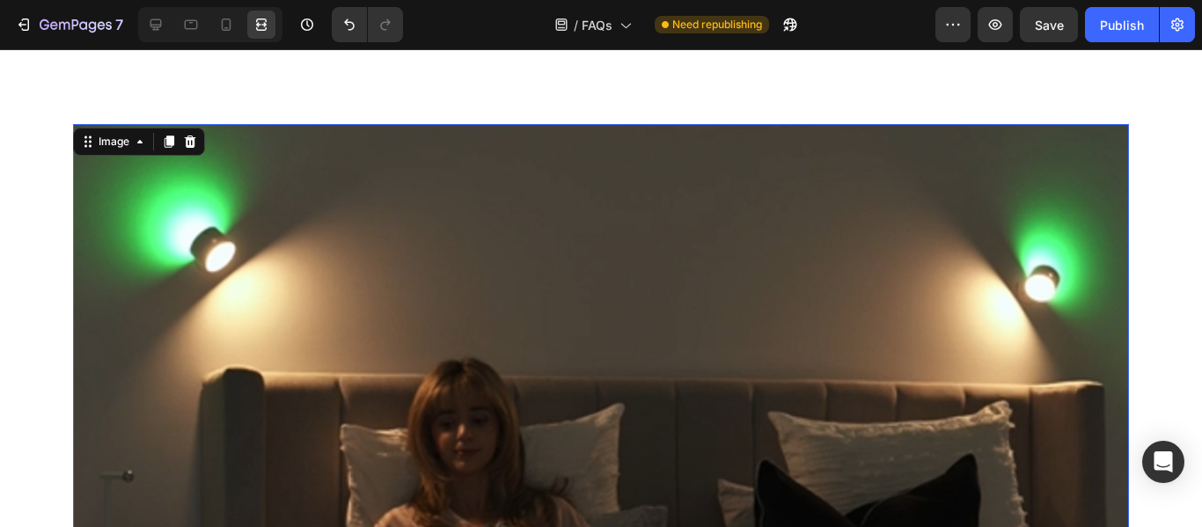
scroll to position [1895, 0]
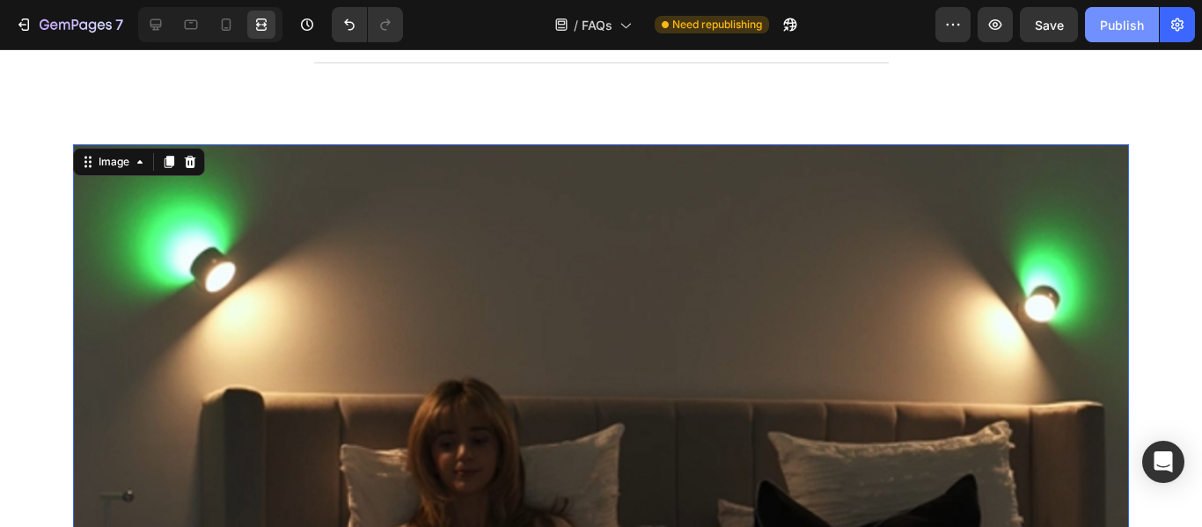
click at [1130, 38] on button "Publish" at bounding box center [1122, 24] width 74 height 35
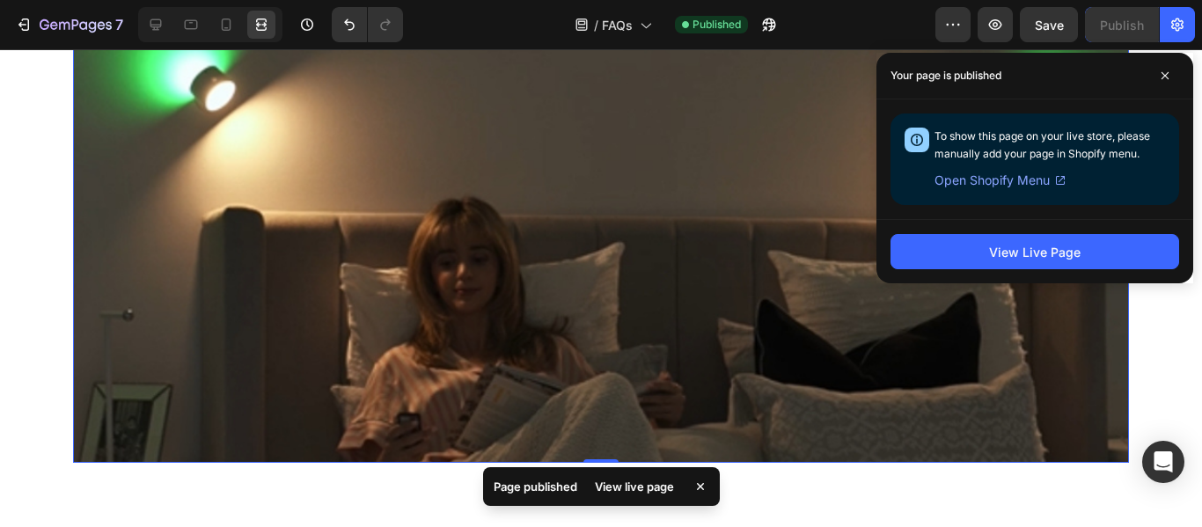
scroll to position [2159, 0]
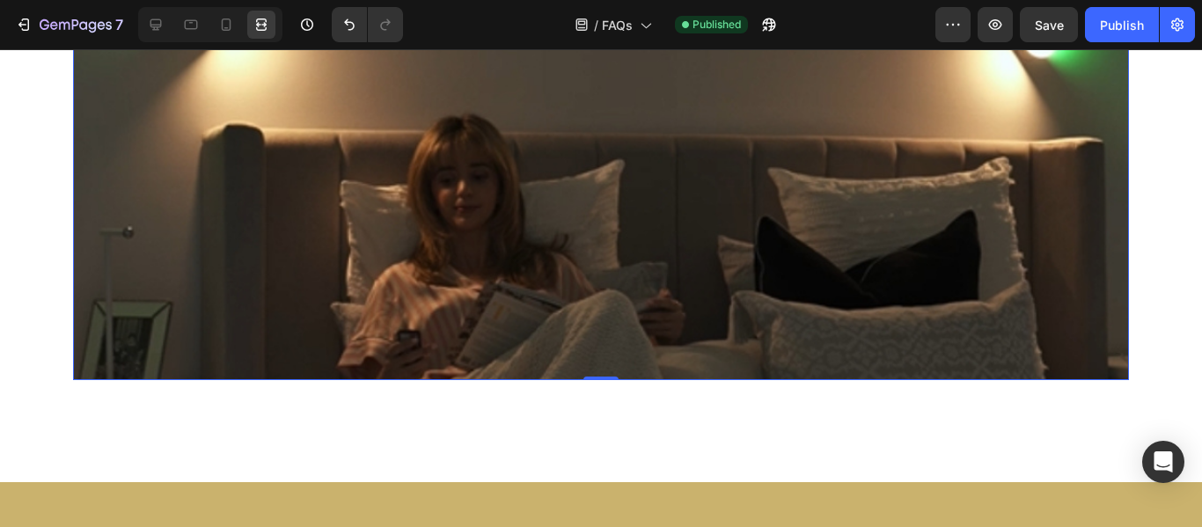
click at [607, 349] on img at bounding box center [601, 130] width 1056 height 500
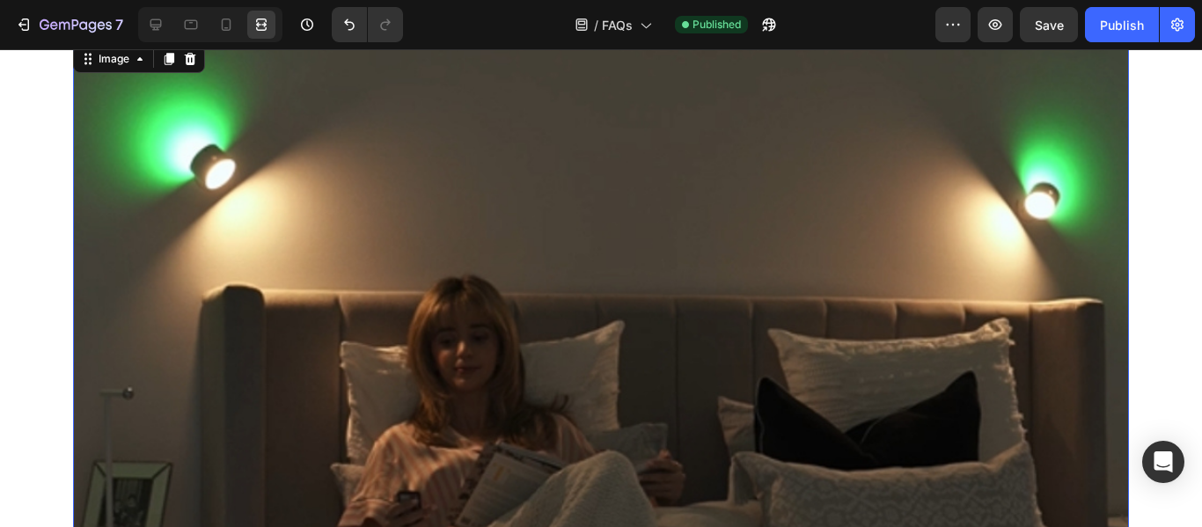
scroll to position [1895, 0]
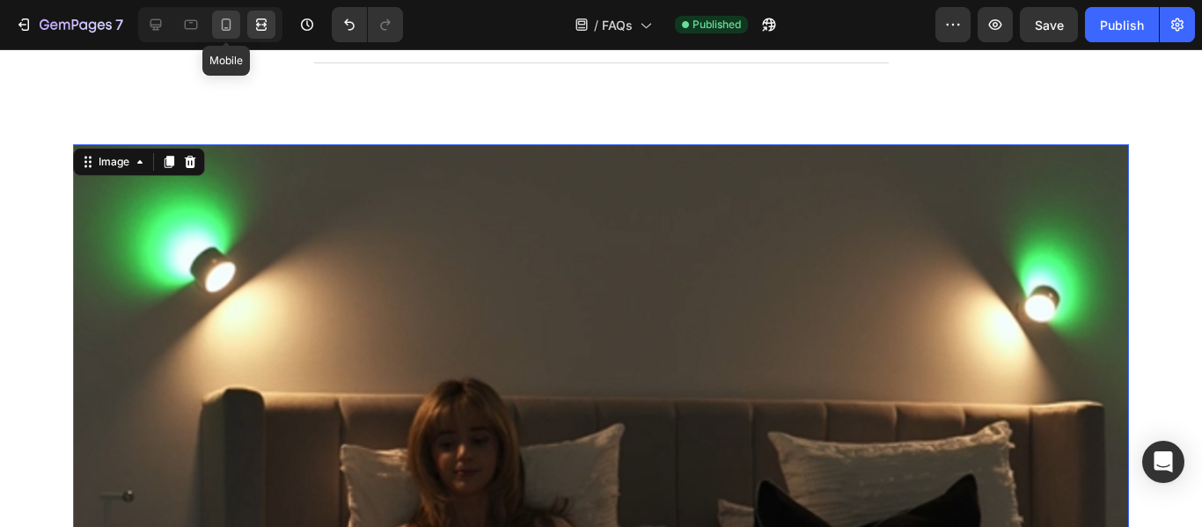
click at [224, 28] on icon at bounding box center [226, 25] width 18 height 18
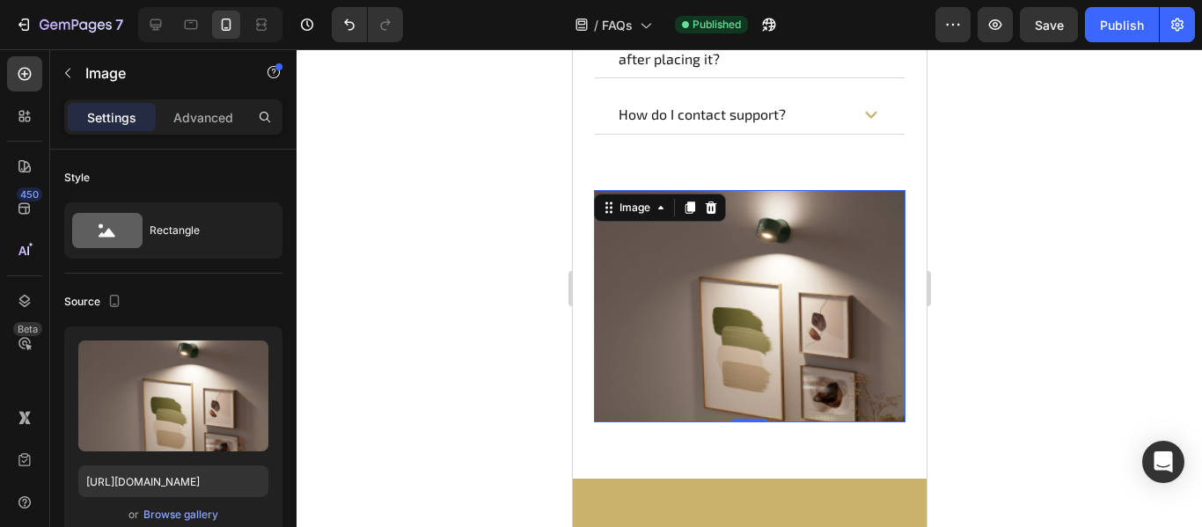
scroll to position [1860, 0]
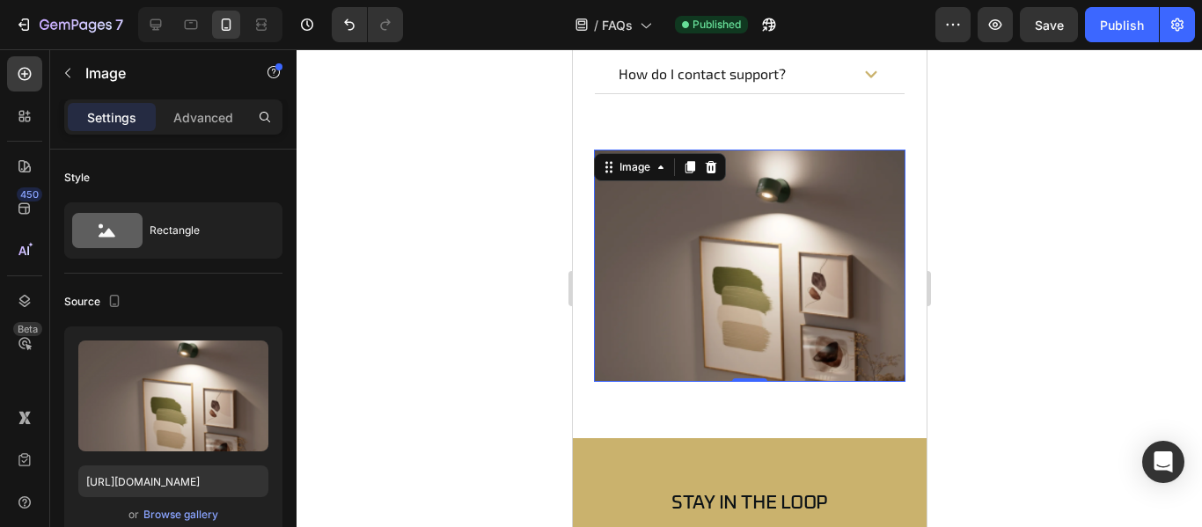
click at [784, 292] on img at bounding box center [749, 266] width 312 height 232
click at [190, 512] on div "Browse gallery" at bounding box center [180, 515] width 75 height 16
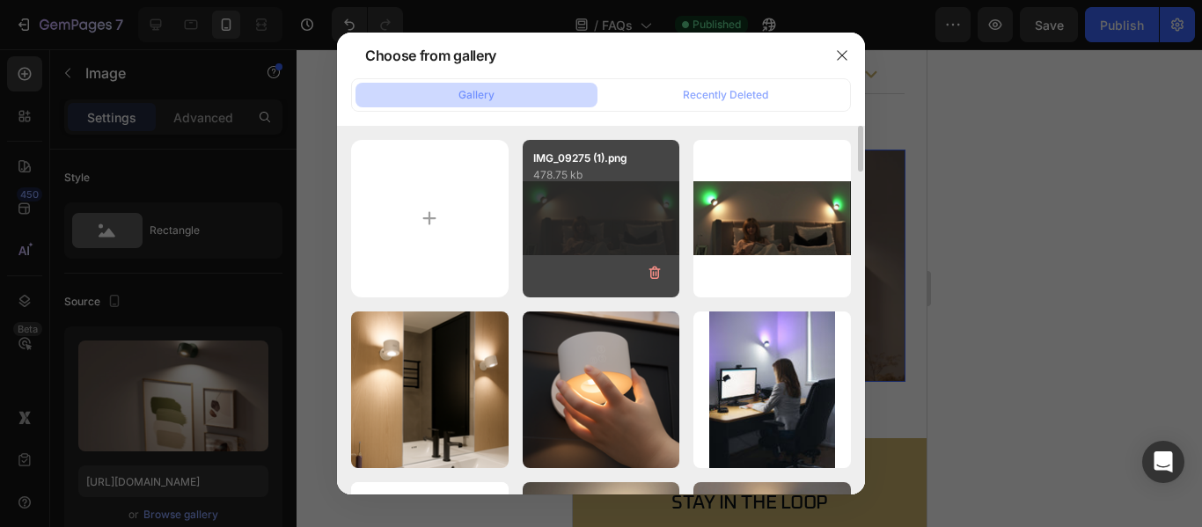
click at [601, 222] on div "IMG_09275 (1).png 478.75 kb" at bounding box center [602, 219] width 158 height 158
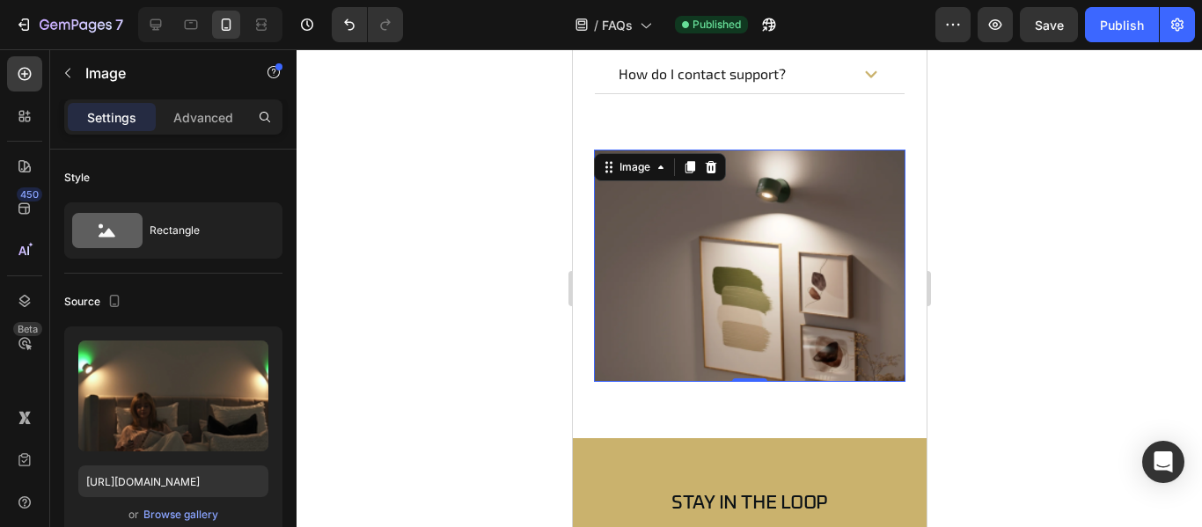
type input "[URL][DOMAIN_NAME]"
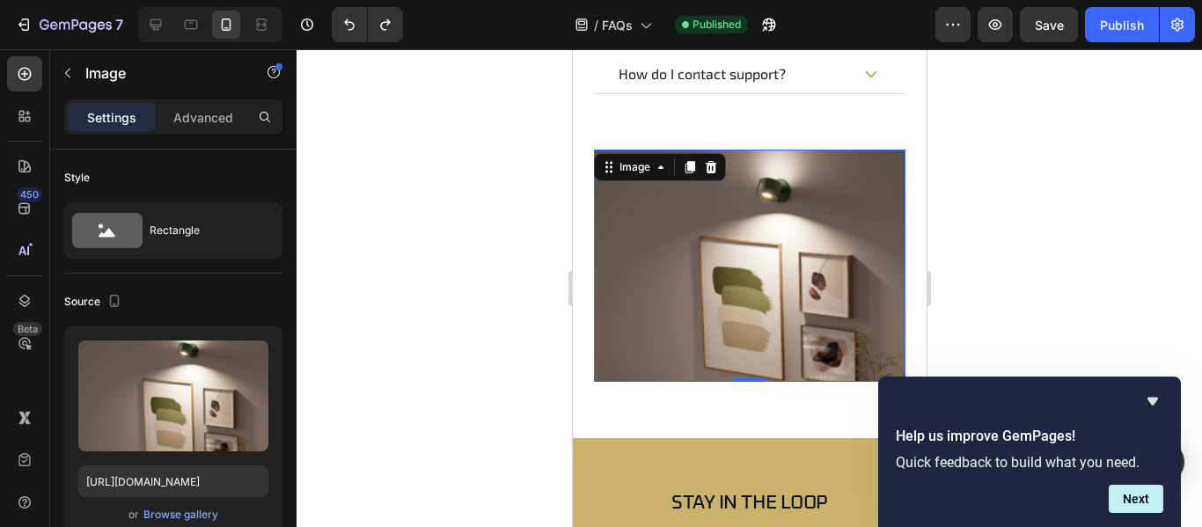
click at [396, 88] on div at bounding box center [750, 288] width 906 height 478
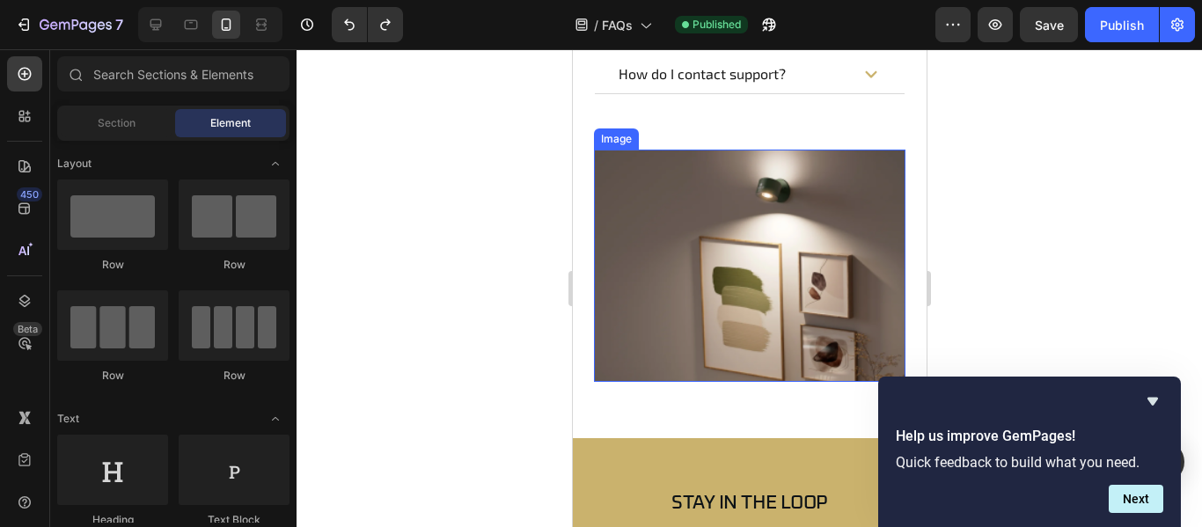
click at [745, 258] on img at bounding box center [749, 266] width 312 height 232
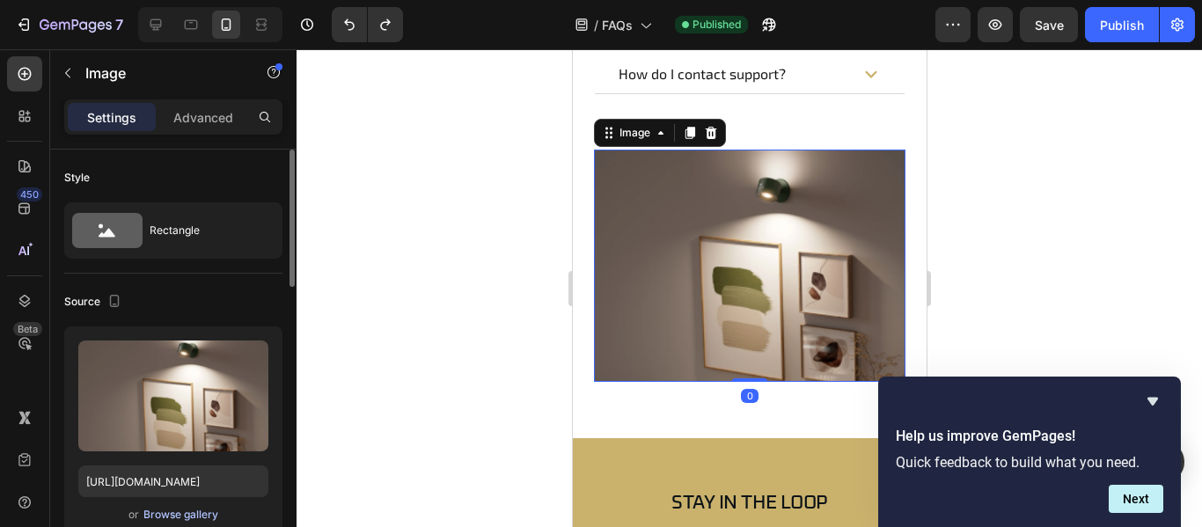
click at [175, 514] on div "Browse gallery" at bounding box center [180, 515] width 75 height 16
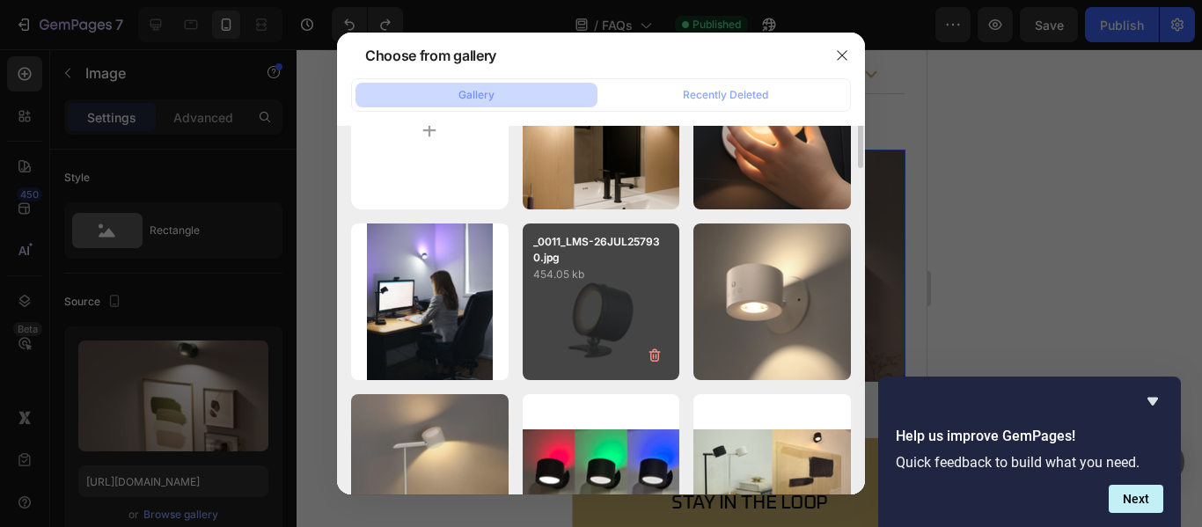
scroll to position [0, 0]
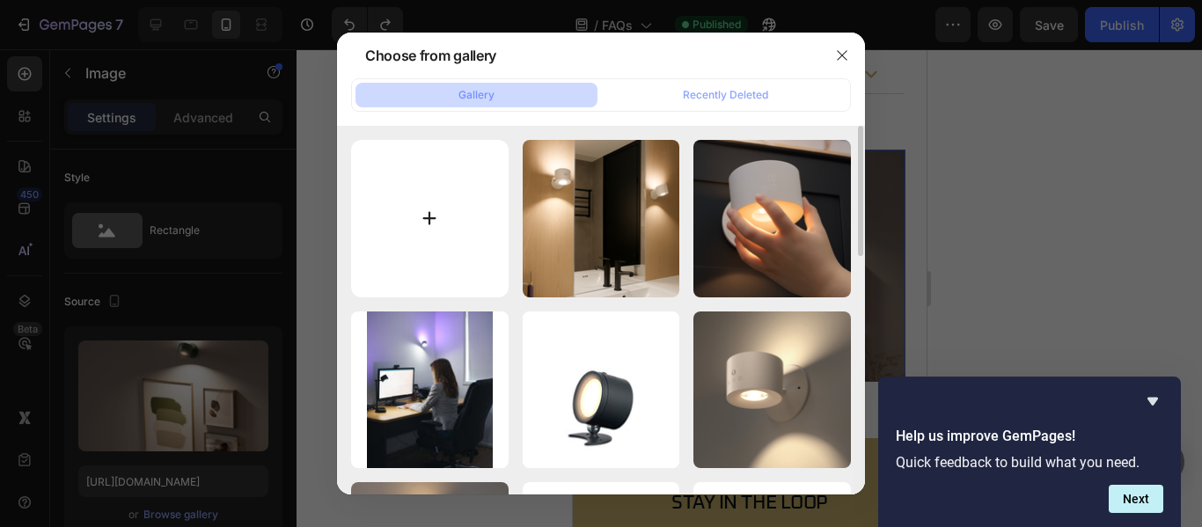
click at [444, 221] on input "file" at bounding box center [430, 219] width 158 height 158
type input "C:\fakepath\IMG_092725.png"
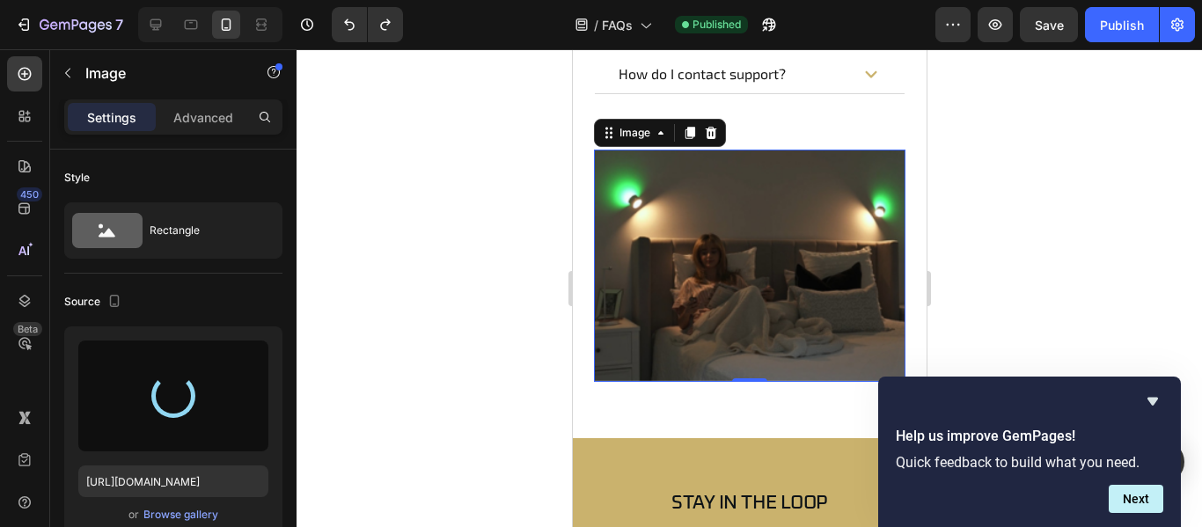
type input "[URL][DOMAIN_NAME]"
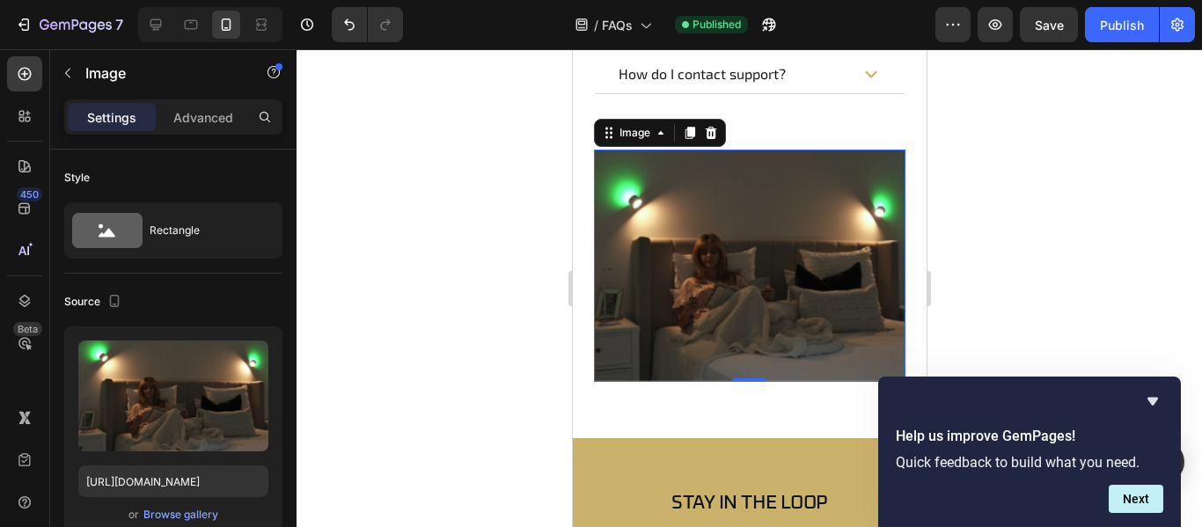
click at [1040, 218] on div at bounding box center [750, 288] width 906 height 478
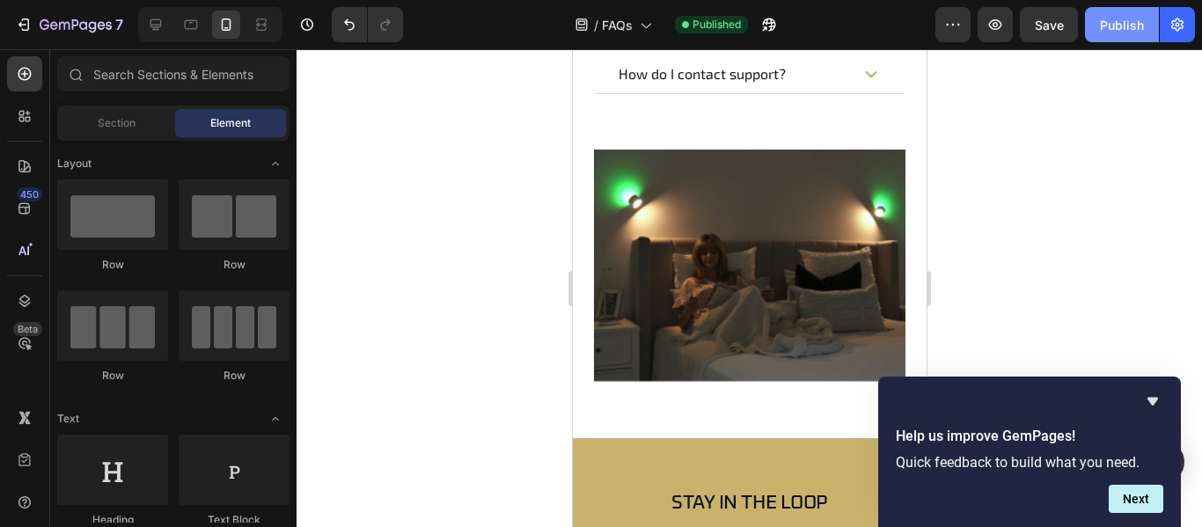
click at [1125, 25] on div "Publish" at bounding box center [1122, 25] width 44 height 18
